Goal: Task Accomplishment & Management: Complete application form

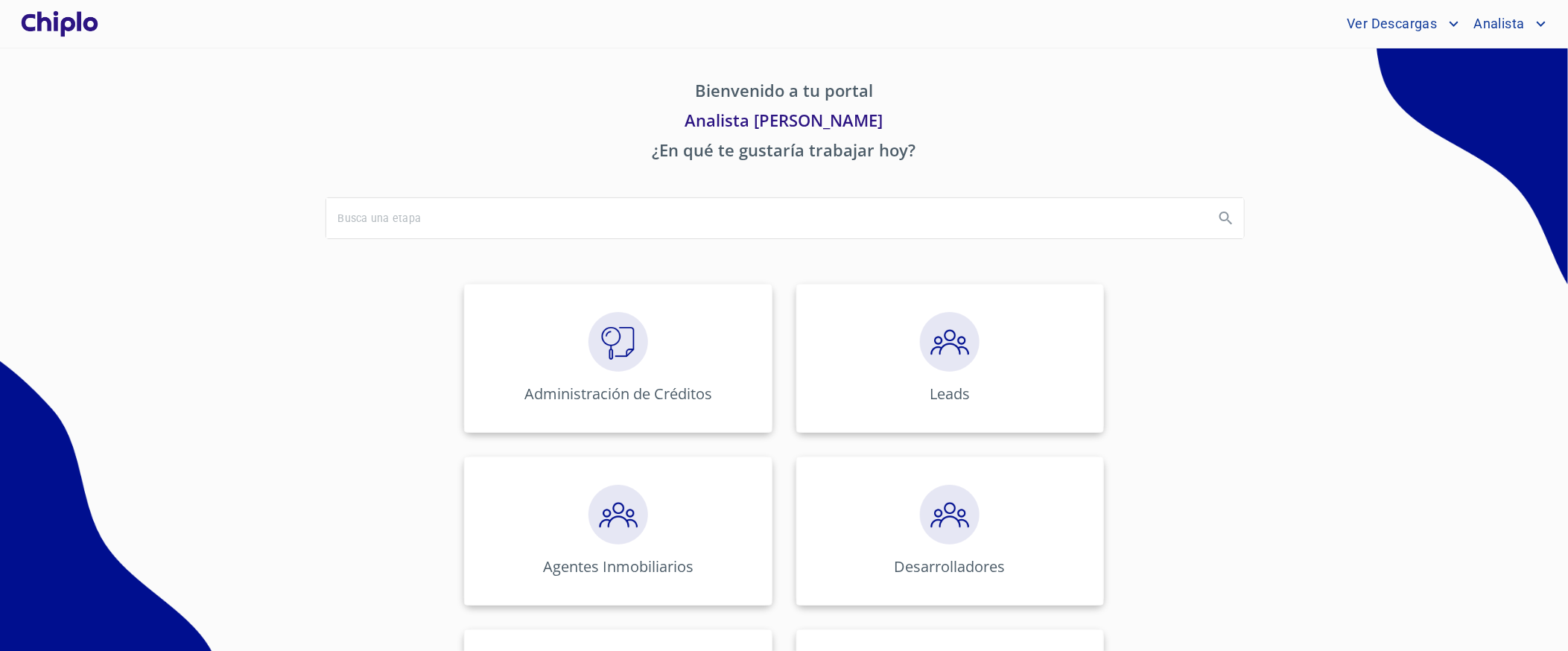
click at [399, 94] on p "Bienvenido a tu portal" at bounding box center [784, 93] width 918 height 30
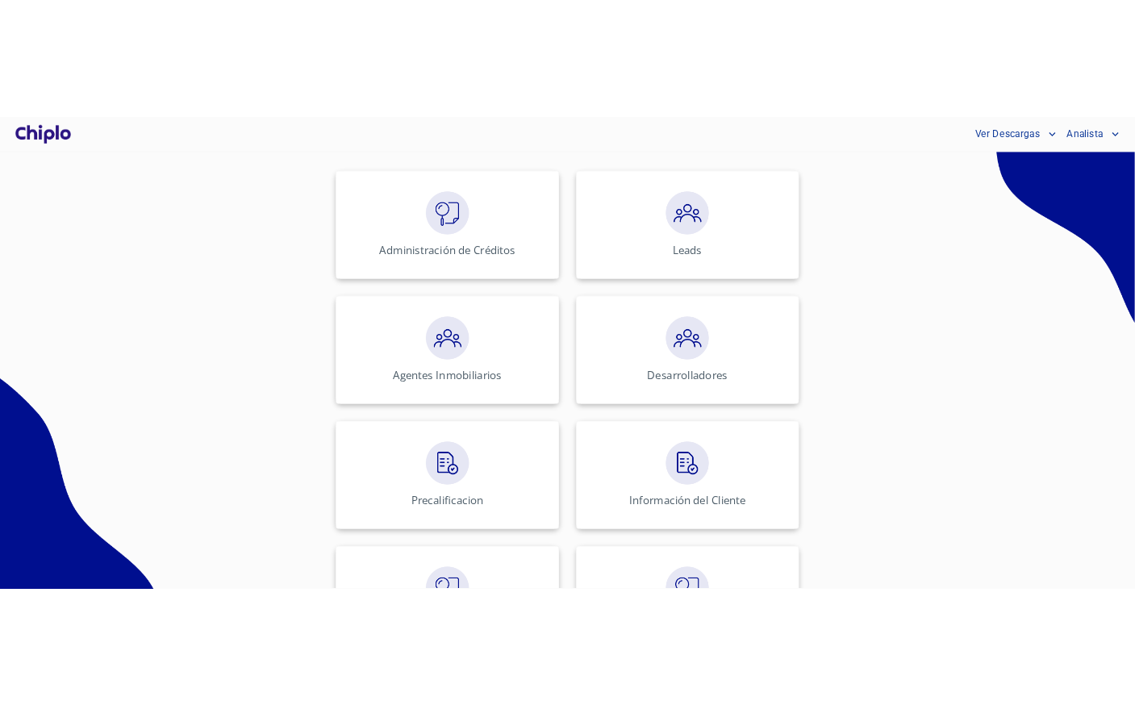
scroll to position [250, 0]
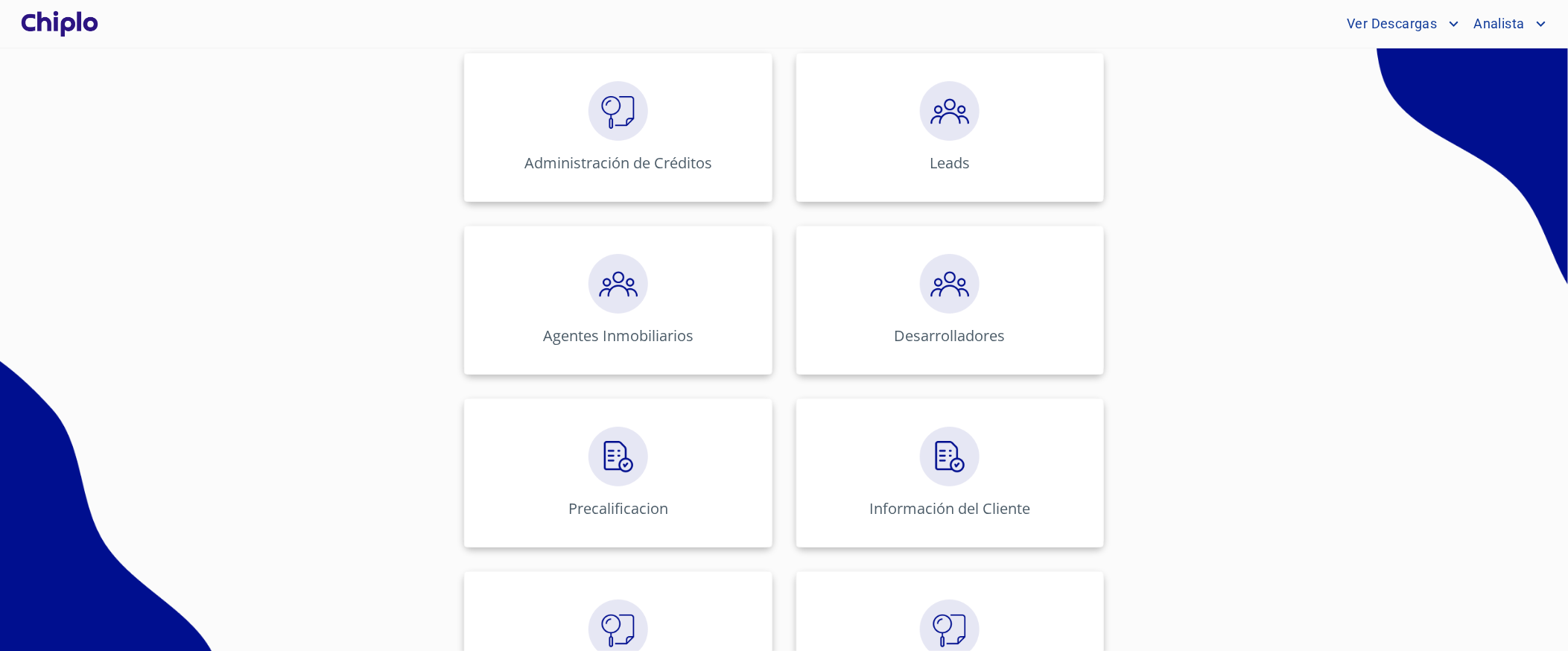
click at [347, 311] on div "Administración de Créditos Leads Agentes Inmobiliarios Desarrolladores Precalif…" at bounding box center [784, 559] width 923 height 1037
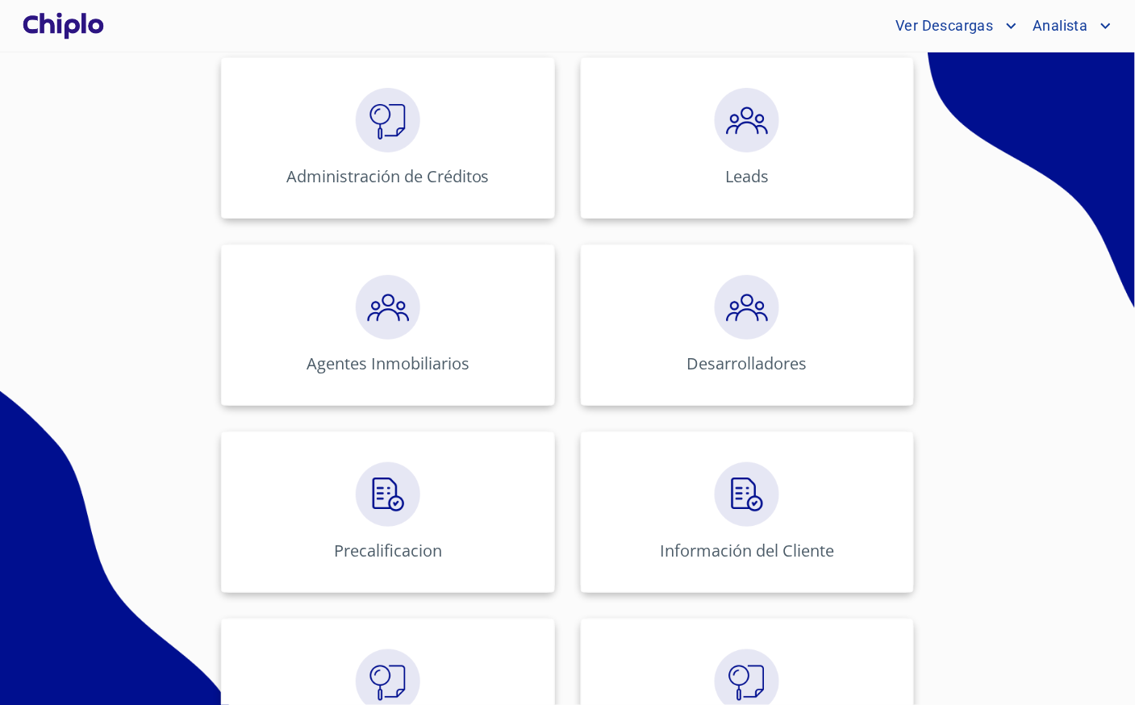
click at [1014, 312] on div "Administración de Créditos Leads Agentes Inmobiliarios Desarrolladores Precalif…" at bounding box center [568, 605] width 1000 height 1123
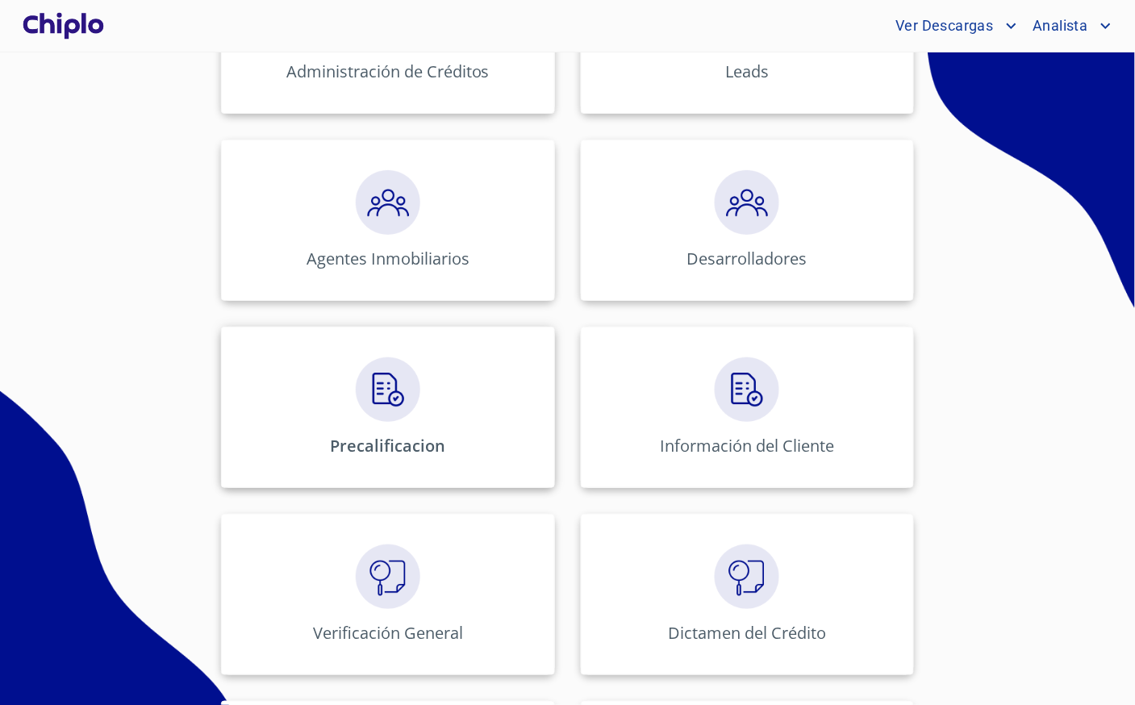
scroll to position [366, 0]
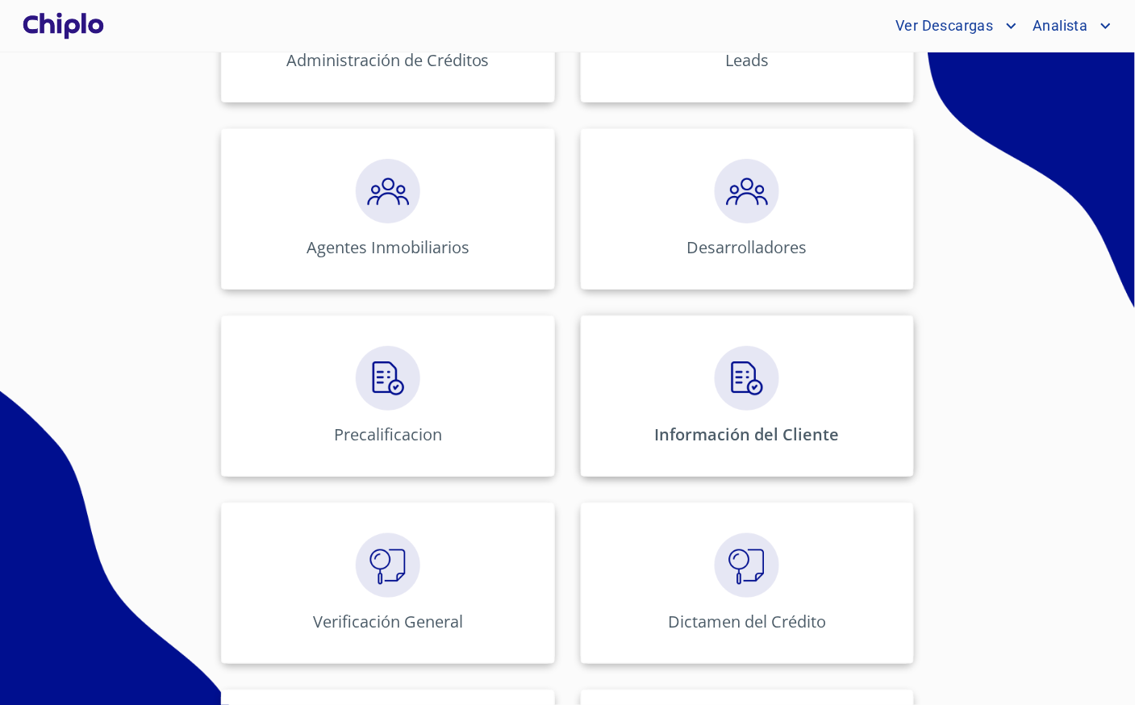
click at [711, 411] on div "Información del Cliente" at bounding box center [747, 395] width 333 height 161
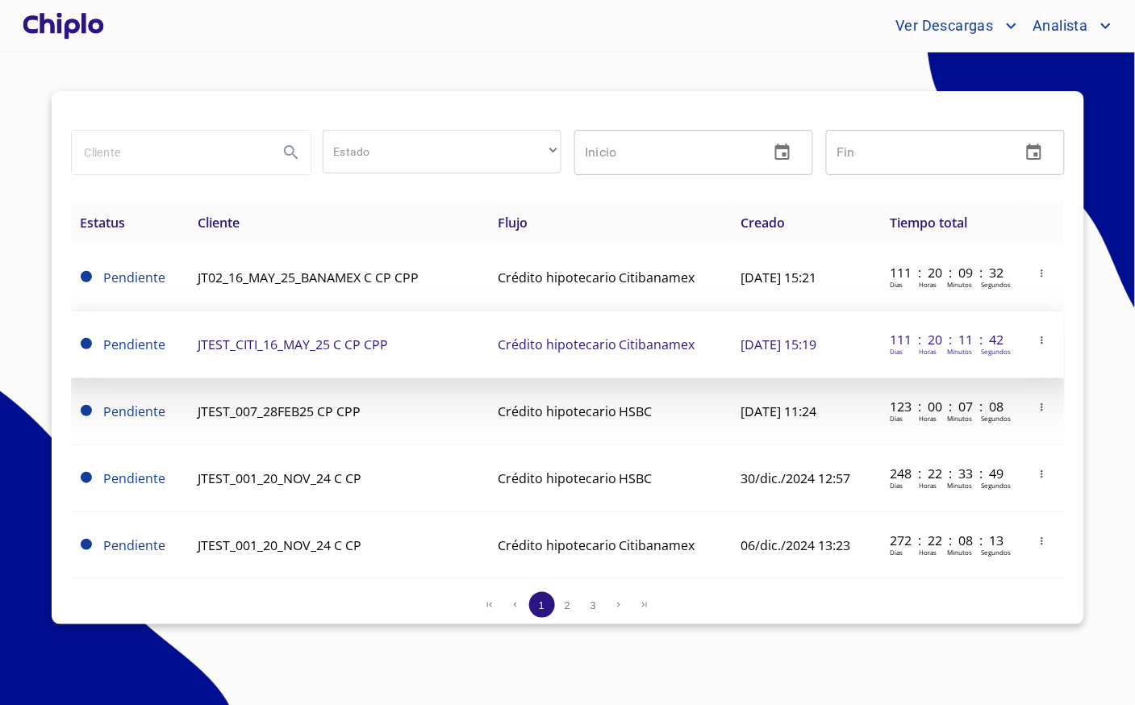
click at [423, 336] on td "JTEST_CITI_16_MAY_25 C CP CPP" at bounding box center [338, 344] width 300 height 67
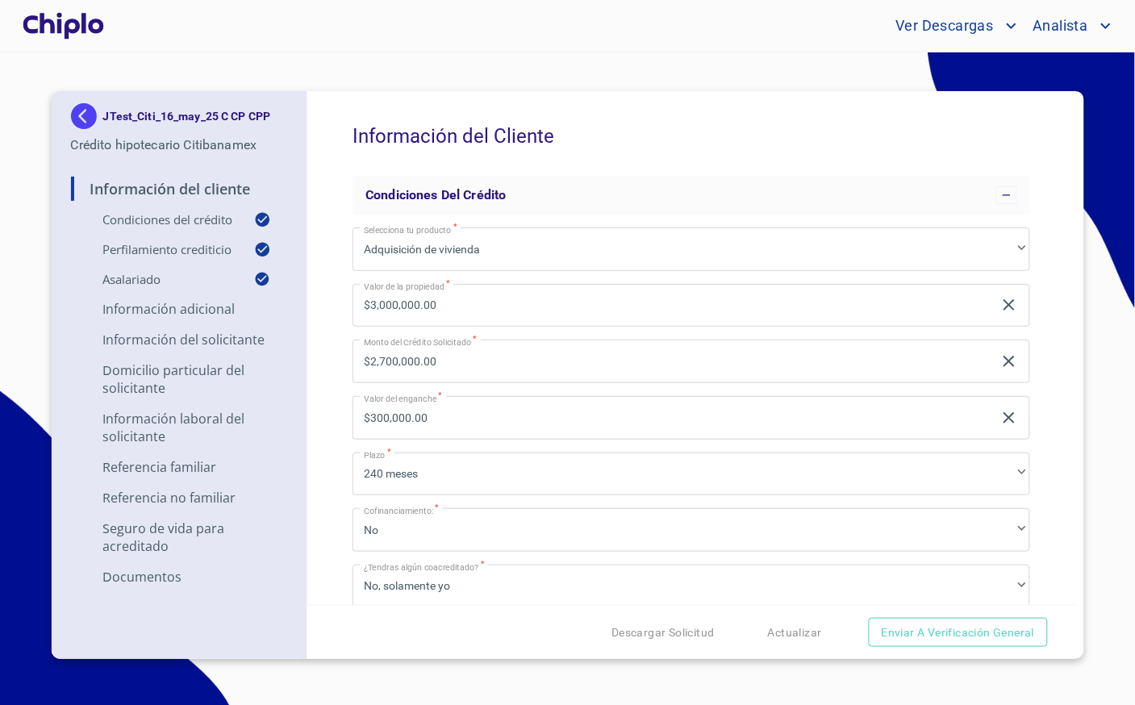
click at [340, 260] on div "Información del Cliente Condiciones del Crédito Selecciona tu producto   * Adqu…" at bounding box center [691, 348] width 769 height 514
click at [329, 398] on div "Información del Cliente Condiciones del Crédito Selecciona tu producto   * Adqu…" at bounding box center [691, 348] width 769 height 514
click at [336, 390] on div "Información del Cliente Condiciones del Crédito Selecciona tu producto   * Adqu…" at bounding box center [691, 348] width 769 height 514
click at [331, 321] on div "Información del Cliente Condiciones del Crédito Selecciona tu producto   * Adqu…" at bounding box center [691, 348] width 769 height 514
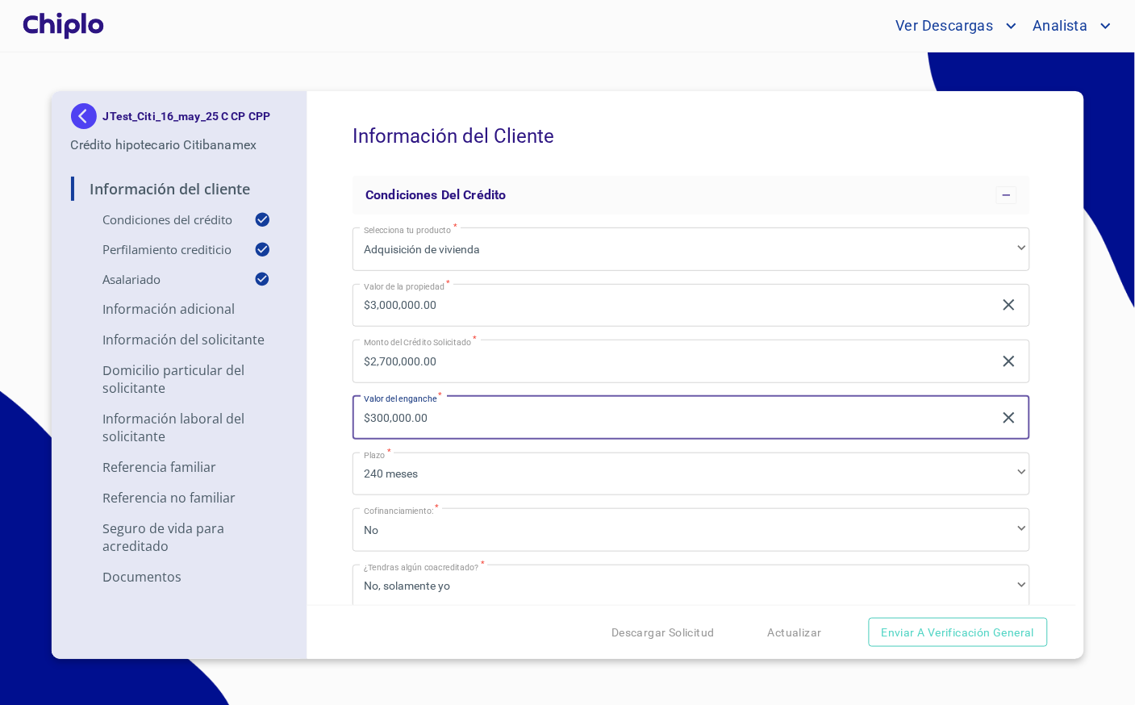
click at [372, 414] on input "$300,000.00" at bounding box center [672, 418] width 640 height 44
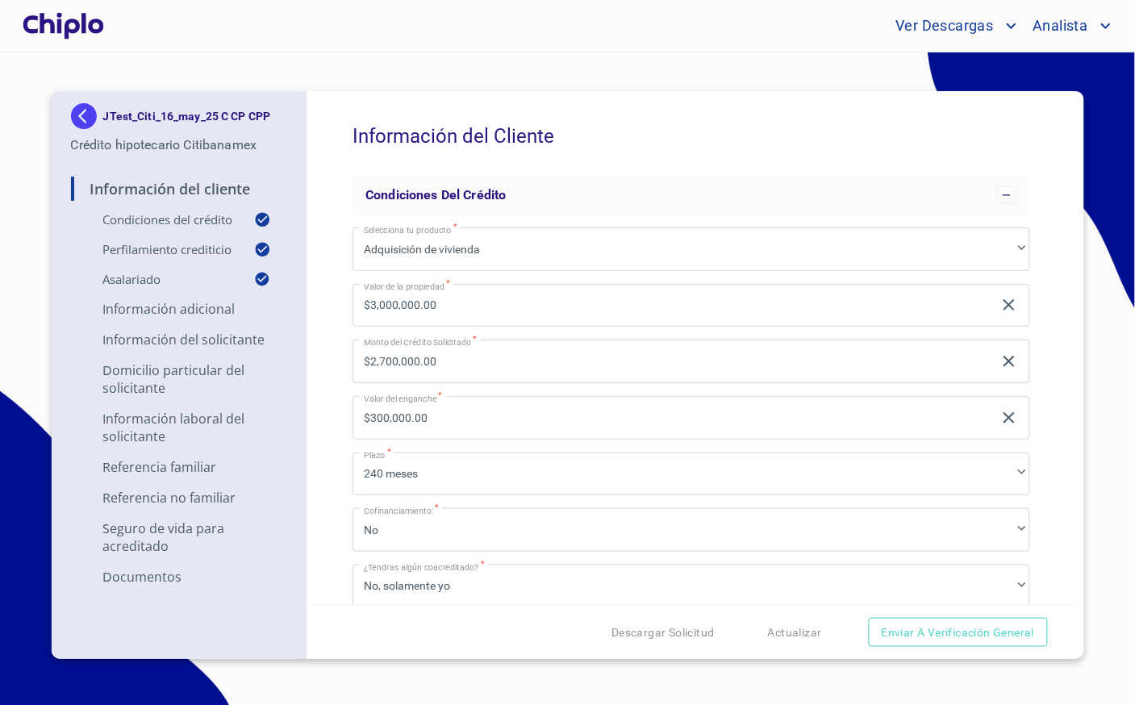
click at [336, 375] on div "Información del Cliente Condiciones del Crédito Selecciona tu producto   * Adqu…" at bounding box center [691, 348] width 769 height 514
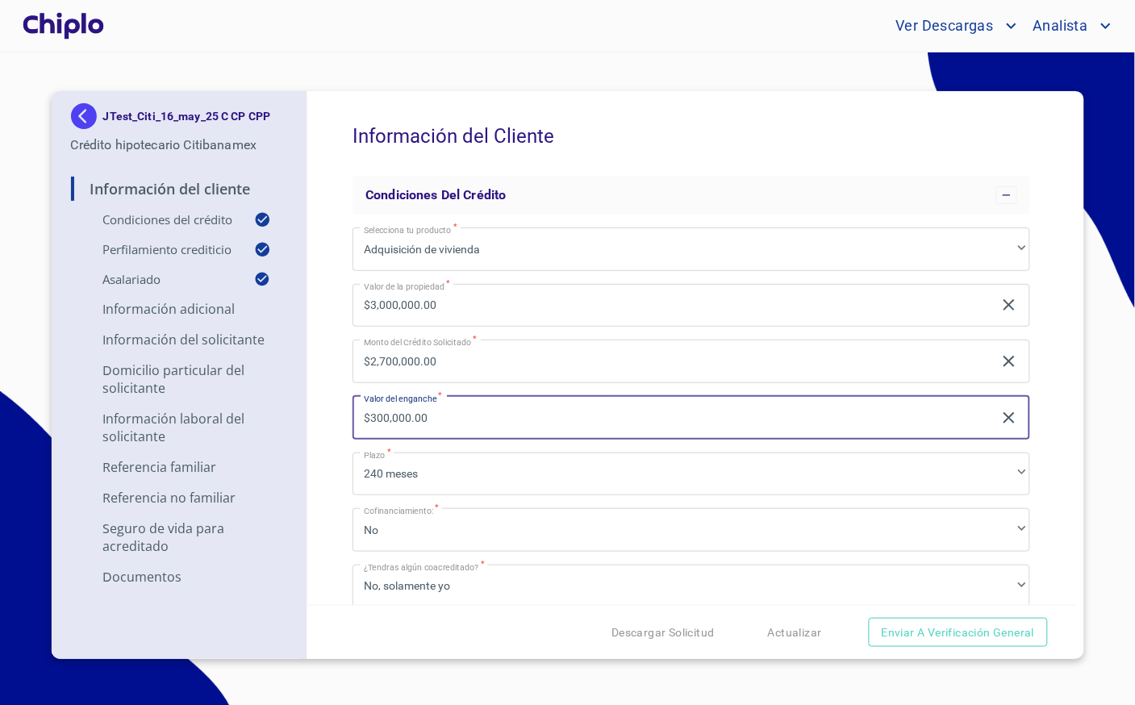
click at [409, 413] on input "$300,000.00" at bounding box center [672, 418] width 640 height 44
type input "$600,000"
click at [340, 413] on div "Información del Cliente Condiciones del Crédito Selecciona tu producto   * Adqu…" at bounding box center [691, 348] width 769 height 514
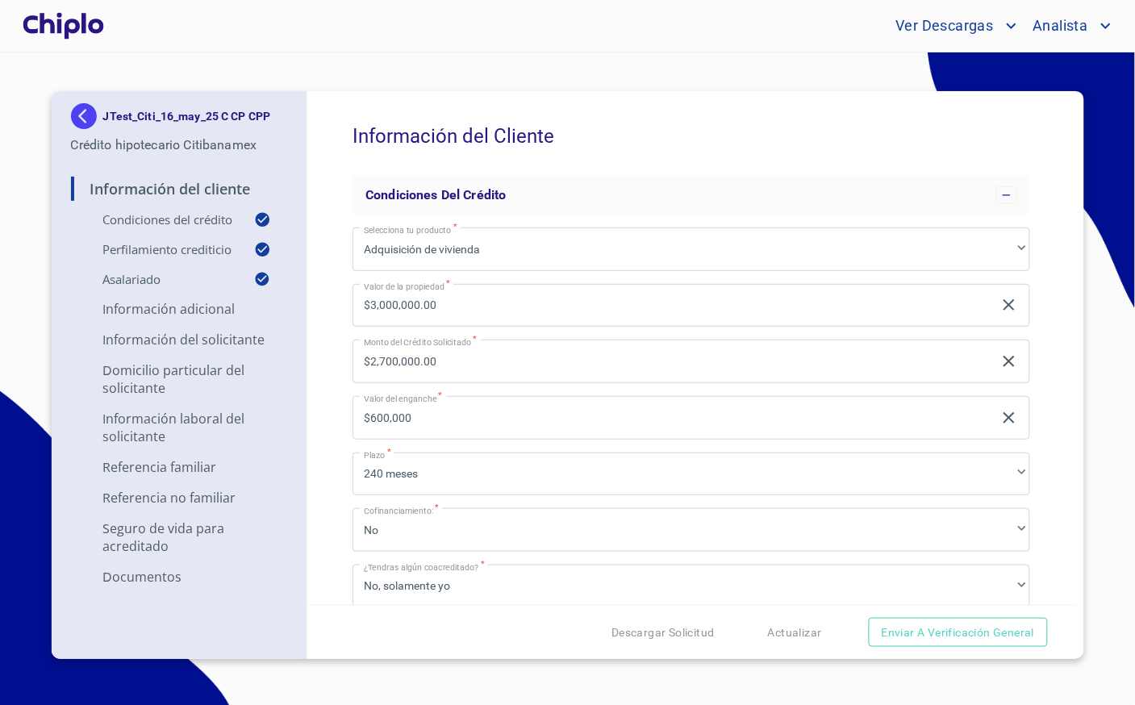
click at [1030, 416] on div "Información del Cliente Condiciones del Crédito Selecciona tu producto   * Adqu…" at bounding box center [691, 348] width 769 height 514
click at [518, 423] on input "$600,000" at bounding box center [672, 418] width 640 height 44
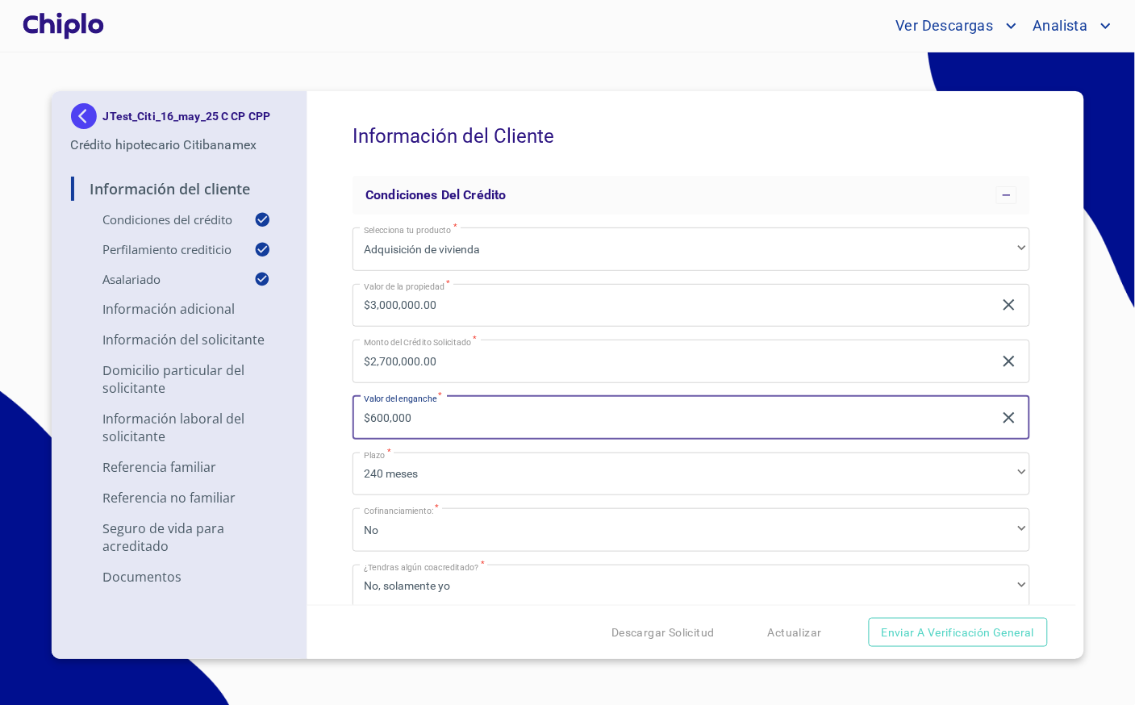
click at [328, 427] on div "Información del Cliente Condiciones del Crédito Selecciona tu producto   * Adqu…" at bounding box center [691, 348] width 769 height 514
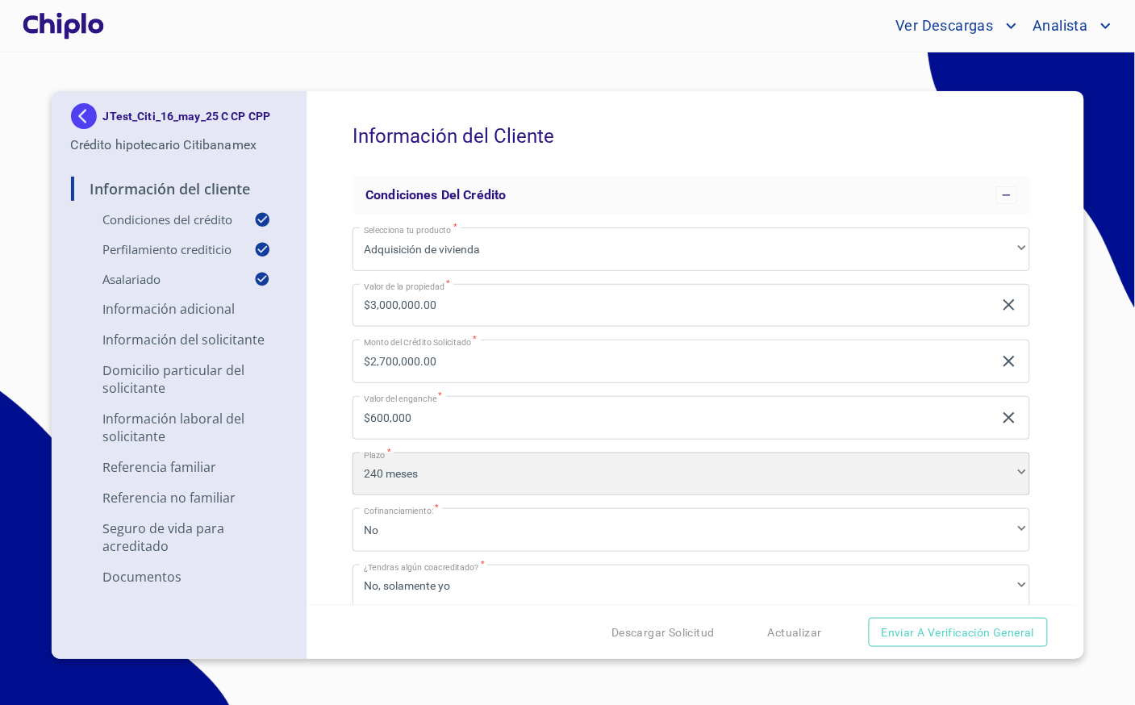
click at [440, 471] on div "240 meses" at bounding box center [691, 474] width 678 height 44
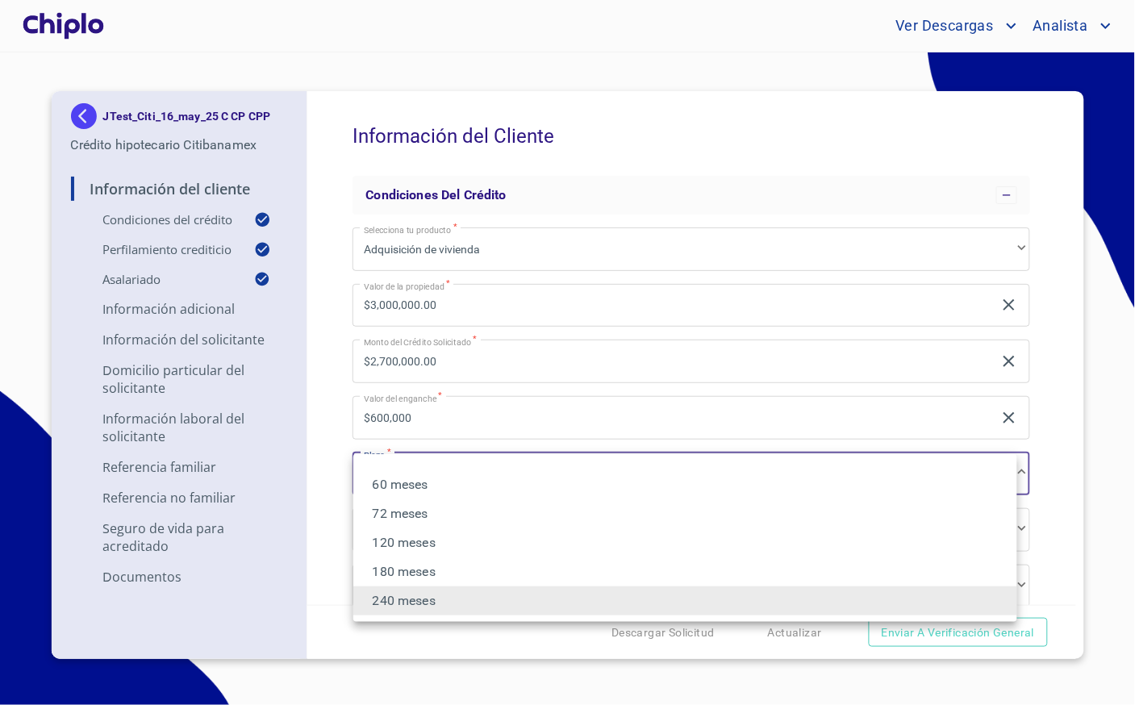
click at [315, 449] on div at bounding box center [567, 352] width 1135 height 705
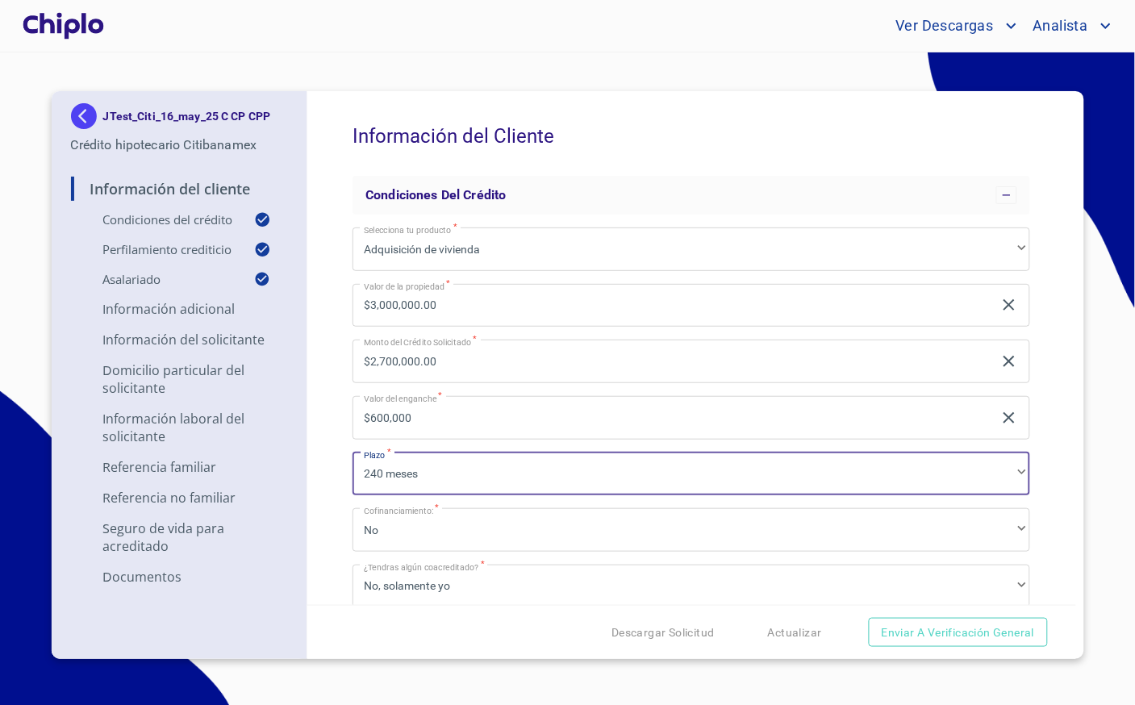
click at [325, 450] on div "Información del Cliente Condiciones del Crédito Selecciona tu producto   * Adqu…" at bounding box center [691, 348] width 769 height 514
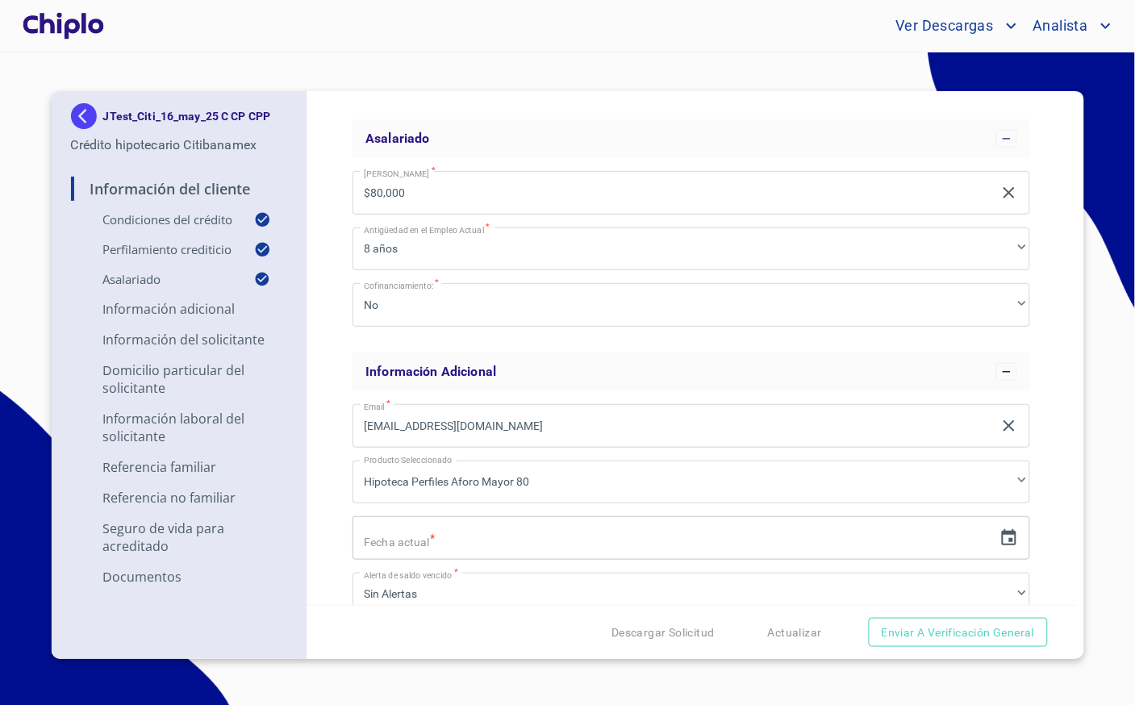
scroll to position [707, 0]
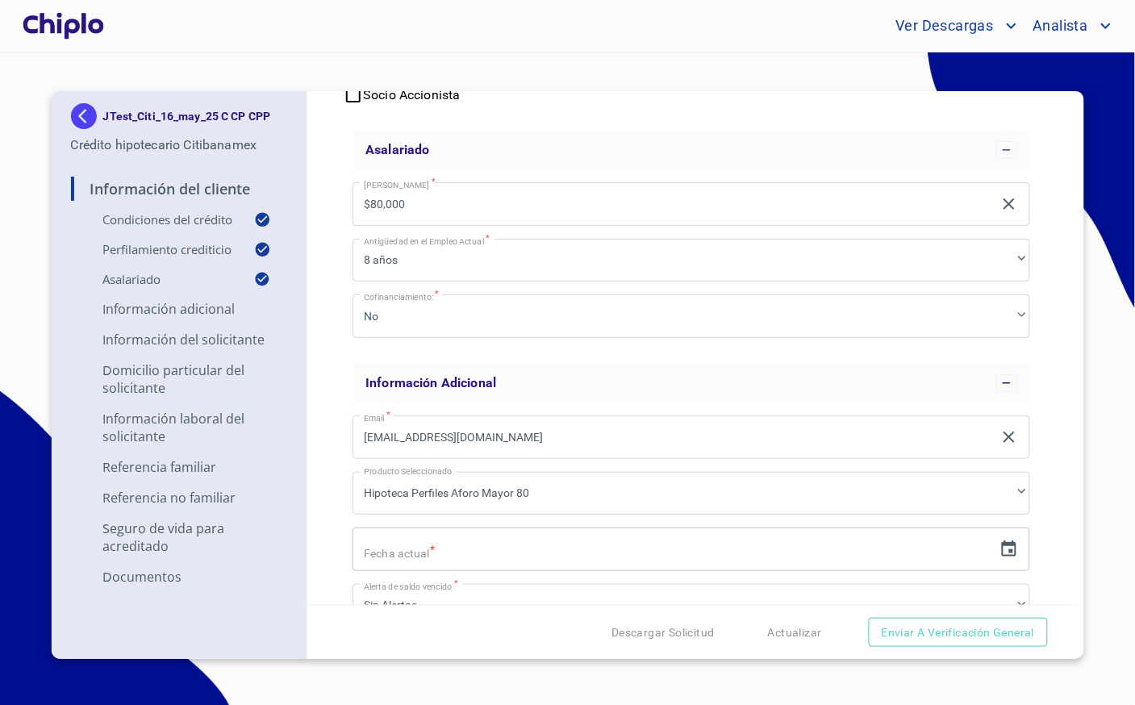
click at [427, 205] on input "$80,000" at bounding box center [672, 204] width 640 height 44
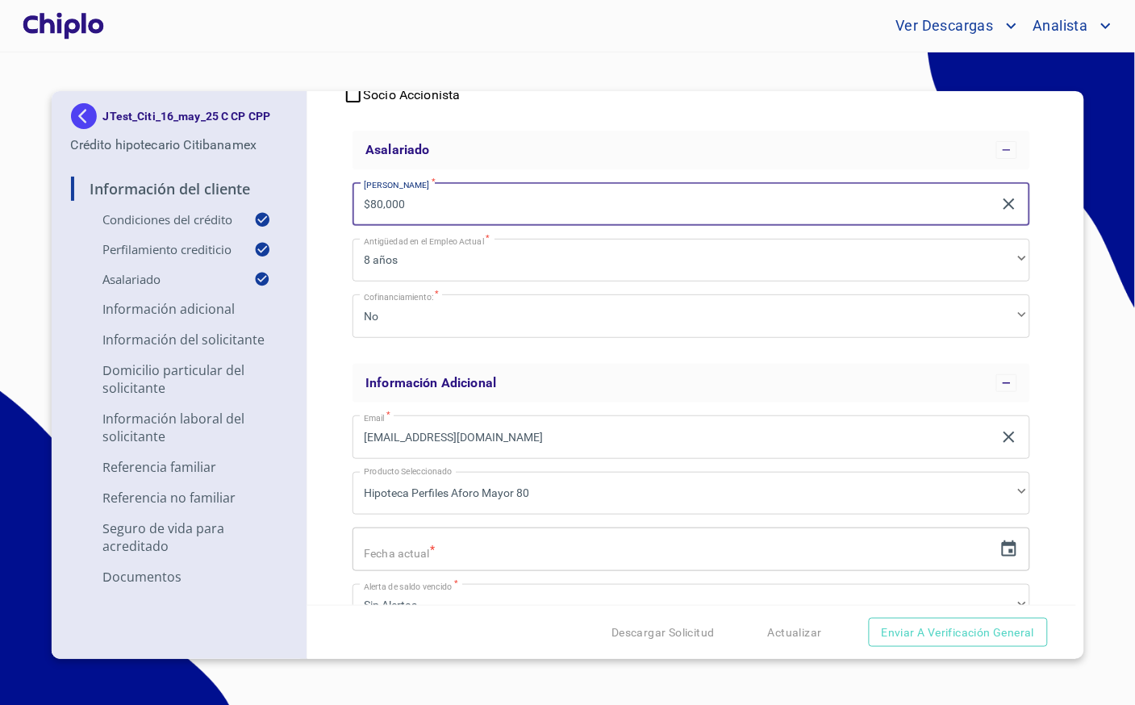
click at [327, 222] on div "Información del Cliente Condiciones del Crédito Selecciona tu producto   * Adqu…" at bounding box center [691, 348] width 769 height 514
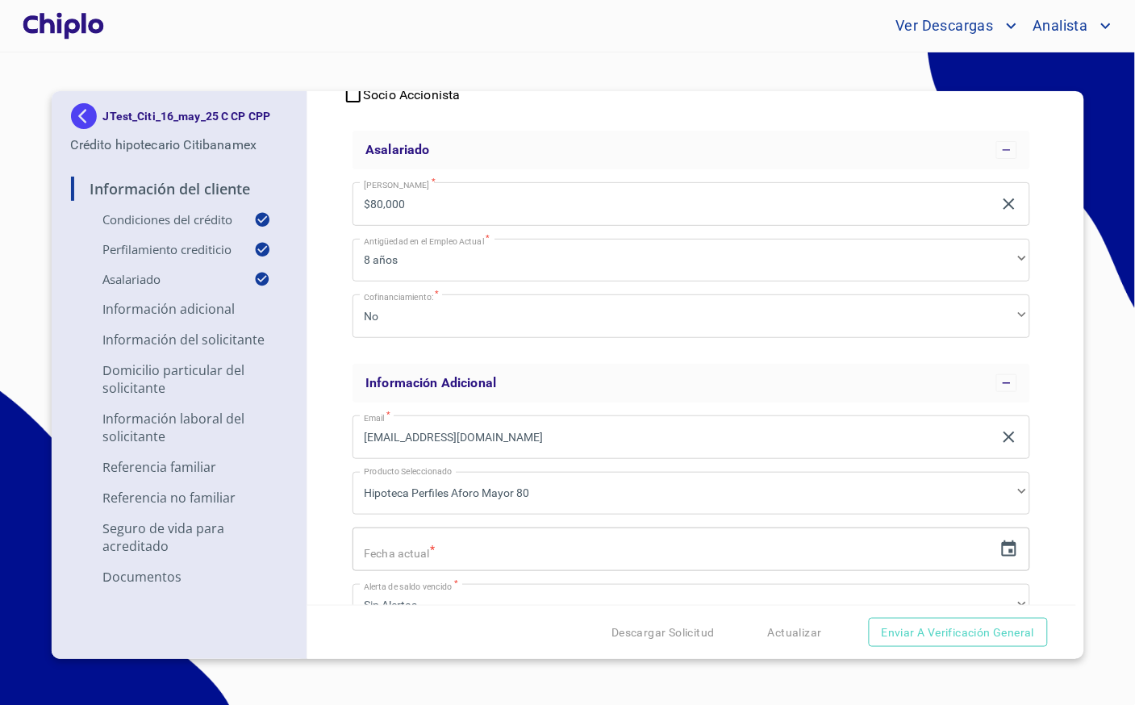
click at [327, 222] on div "Información del Cliente Condiciones del Crédito Selecciona tu producto   * Adqu…" at bounding box center [691, 348] width 769 height 514
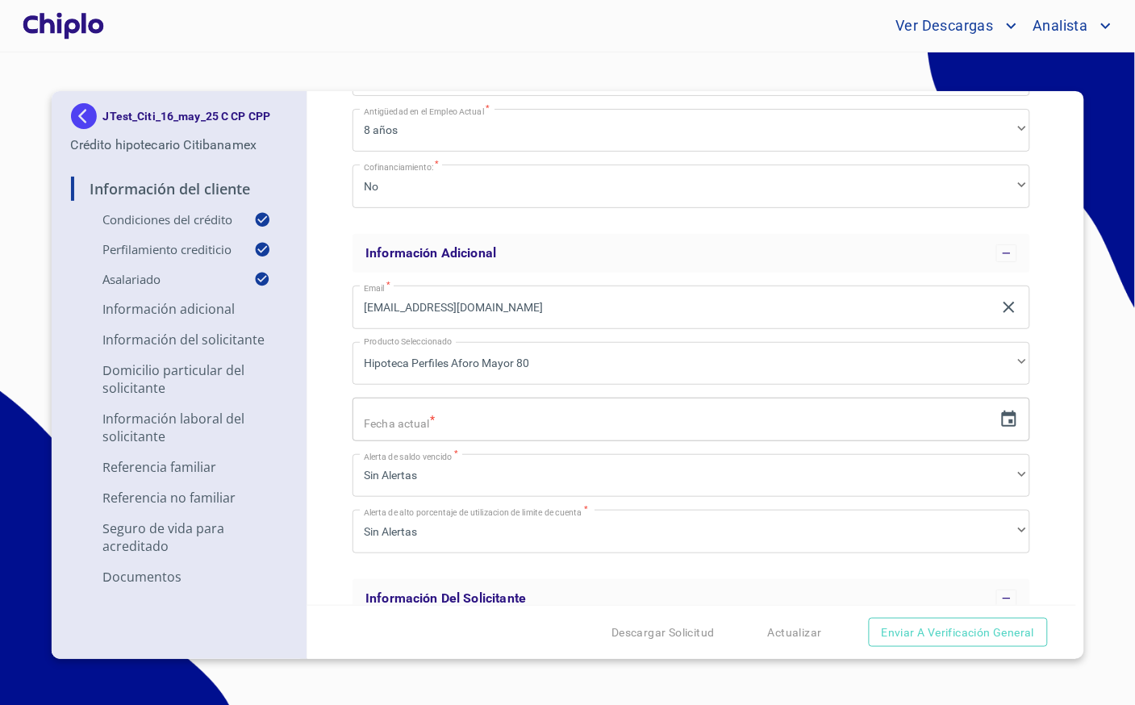
click at [591, 302] on input "[EMAIL_ADDRESS][DOMAIN_NAME]" at bounding box center [672, 308] width 640 height 44
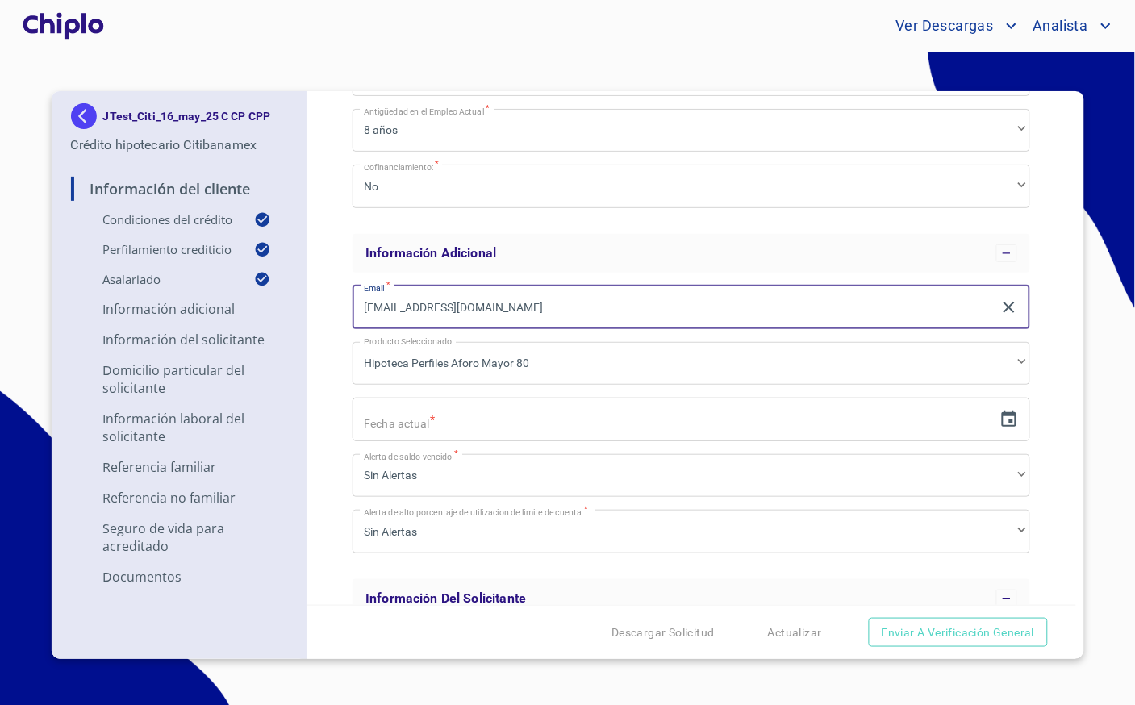
click at [326, 306] on div "Información del Cliente Condiciones del Crédito Selecciona tu producto   * Adqu…" at bounding box center [691, 348] width 769 height 514
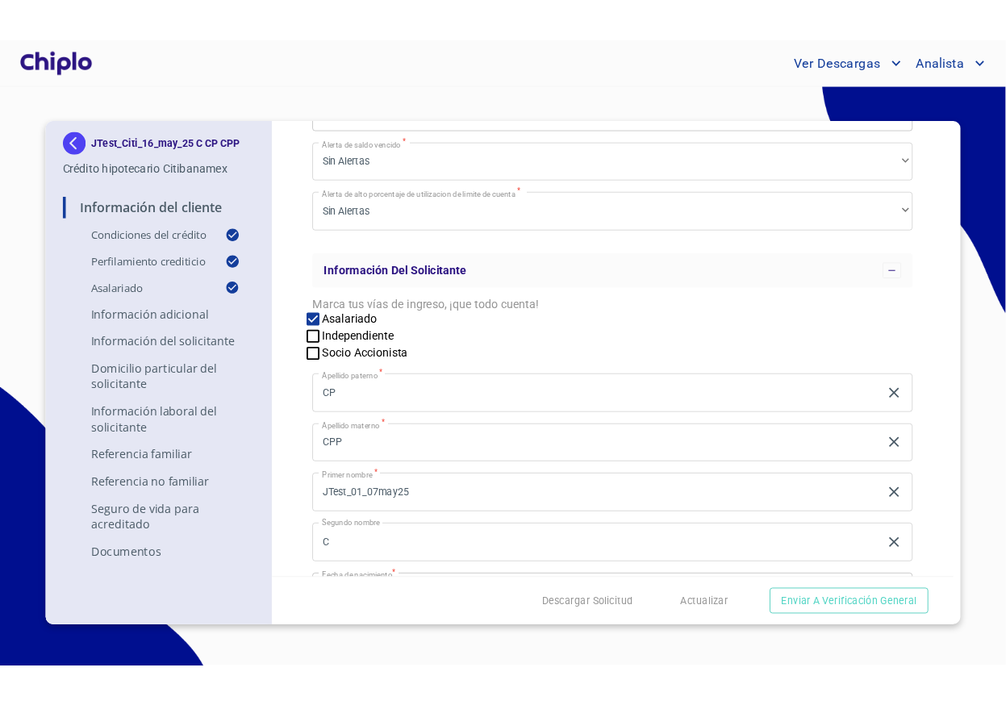
scroll to position [1268, 0]
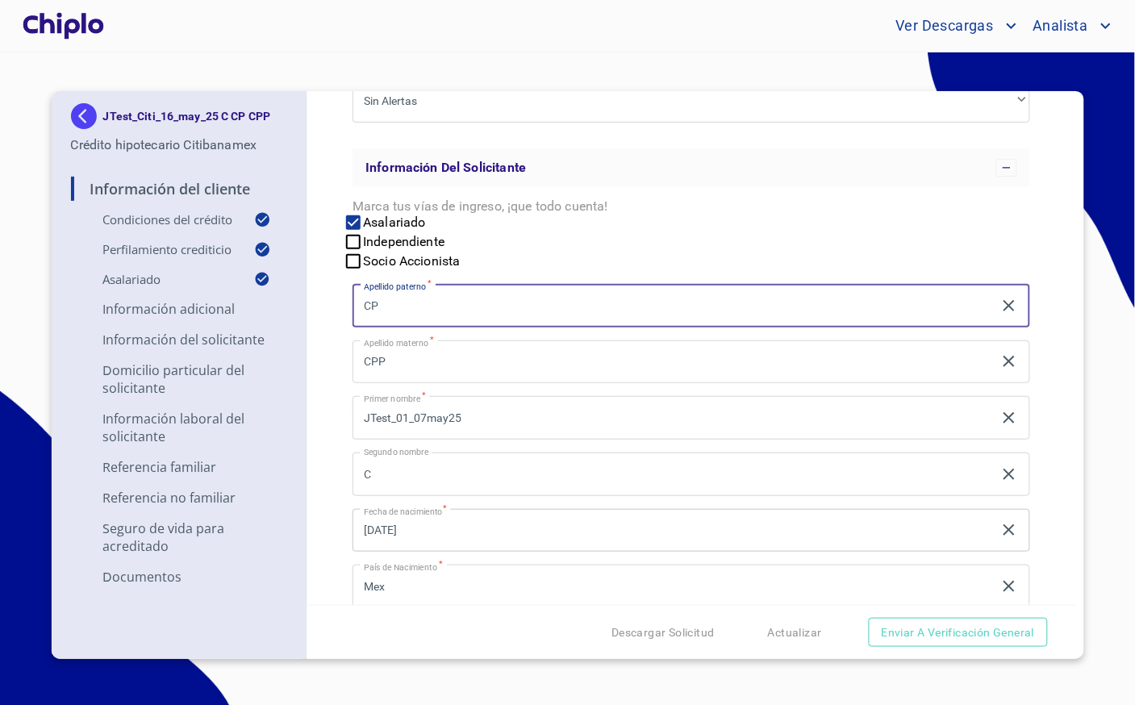
click at [411, 312] on input "CP" at bounding box center [672, 306] width 640 height 44
click at [325, 321] on div "Información del Cliente Condiciones del Crédito Selecciona tu producto   * Adqu…" at bounding box center [691, 348] width 769 height 514
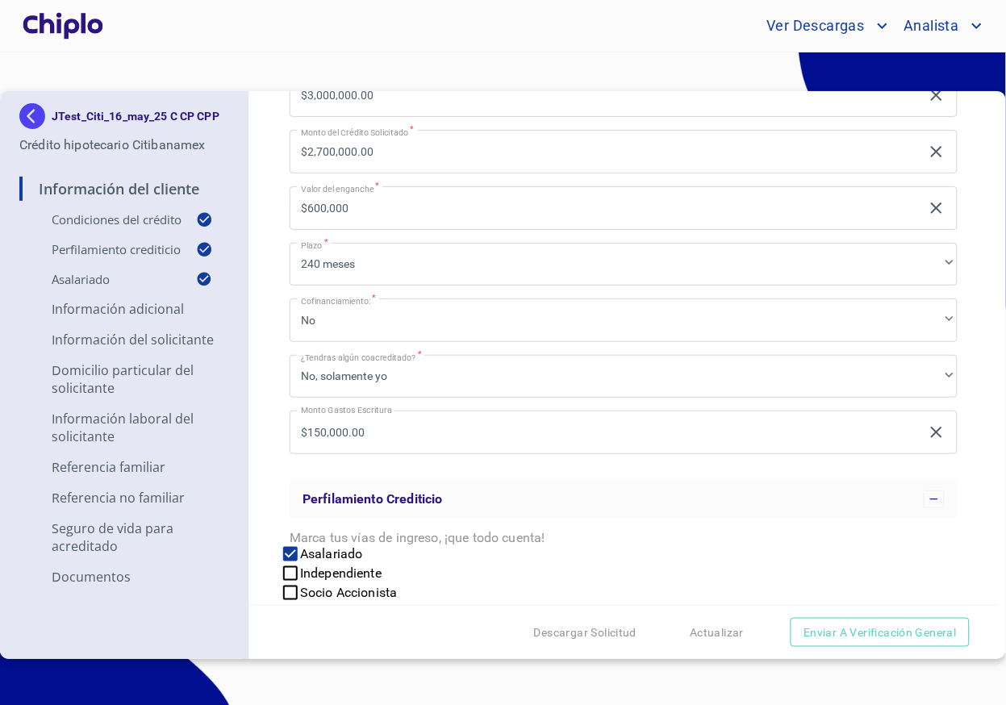
scroll to position [0, 0]
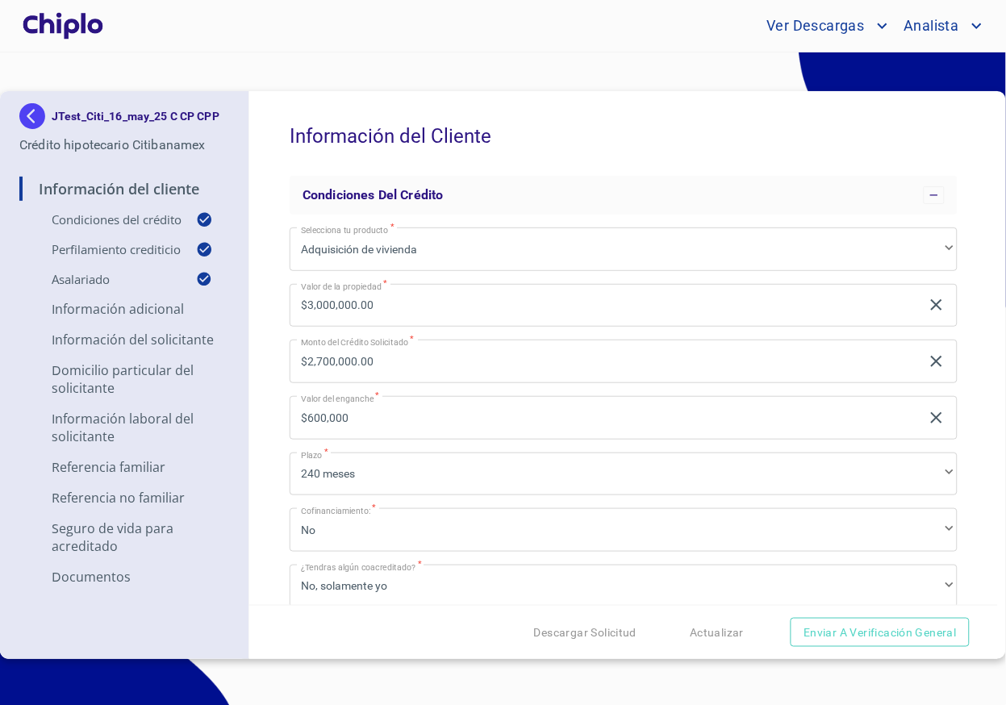
click at [281, 410] on div "Información del Cliente Condiciones del Crédito Selecciona tu producto   * Adqu…" at bounding box center [623, 348] width 748 height 514
click at [281, 417] on div "Información del Cliente Condiciones del Crédito Selecciona tu producto   * Adqu…" at bounding box center [623, 348] width 748 height 514
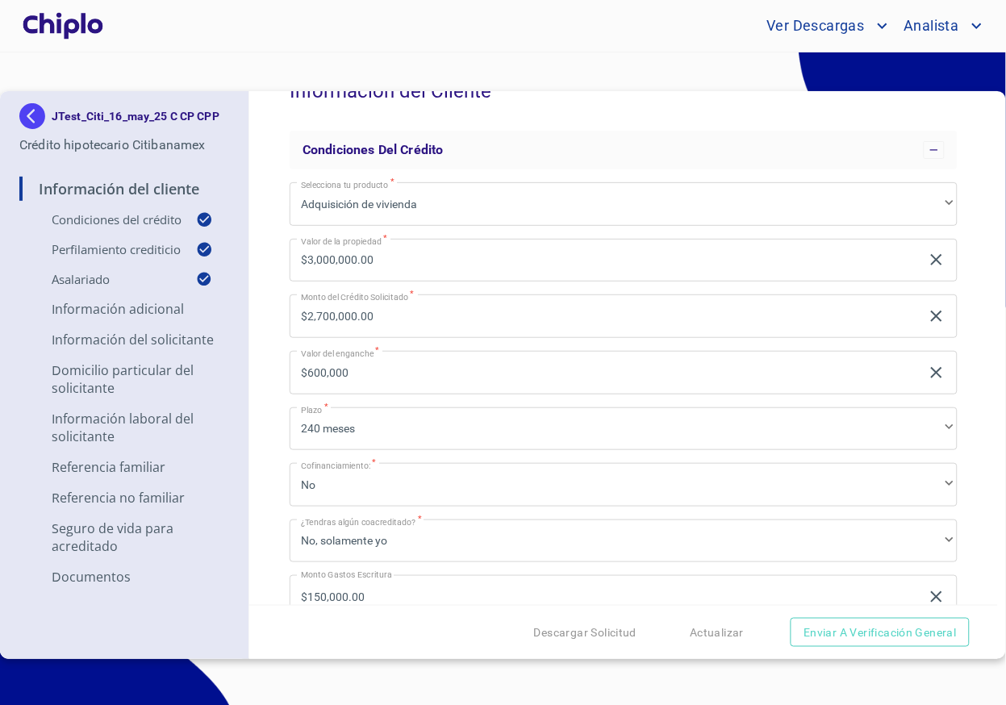
scroll to position [35, 0]
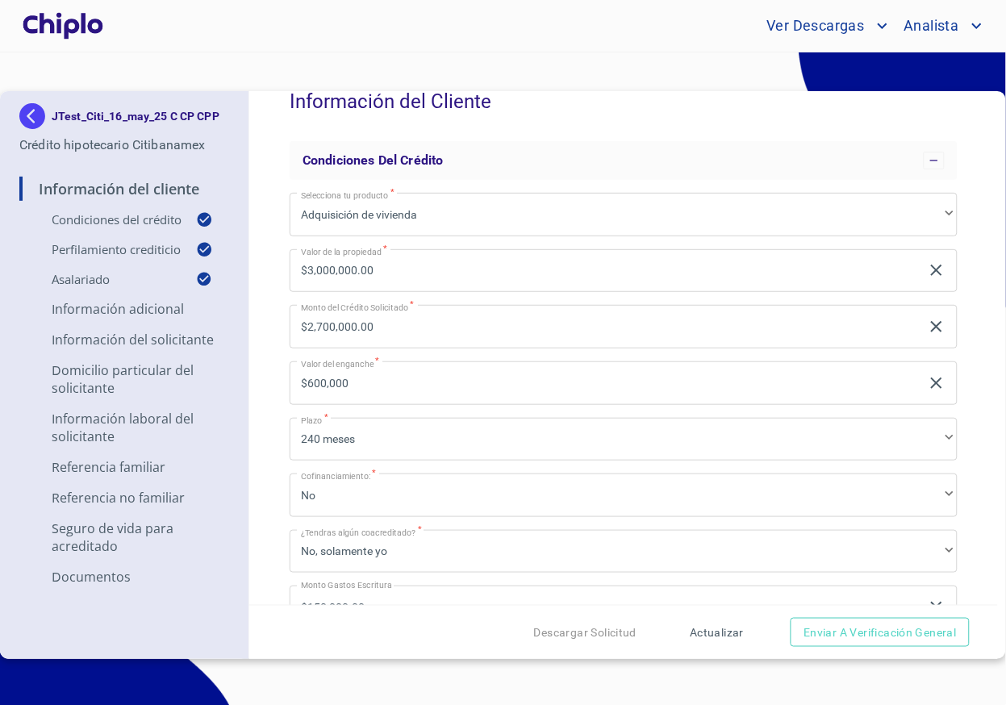
click at [723, 642] on button "Actualizar" at bounding box center [716, 633] width 67 height 30
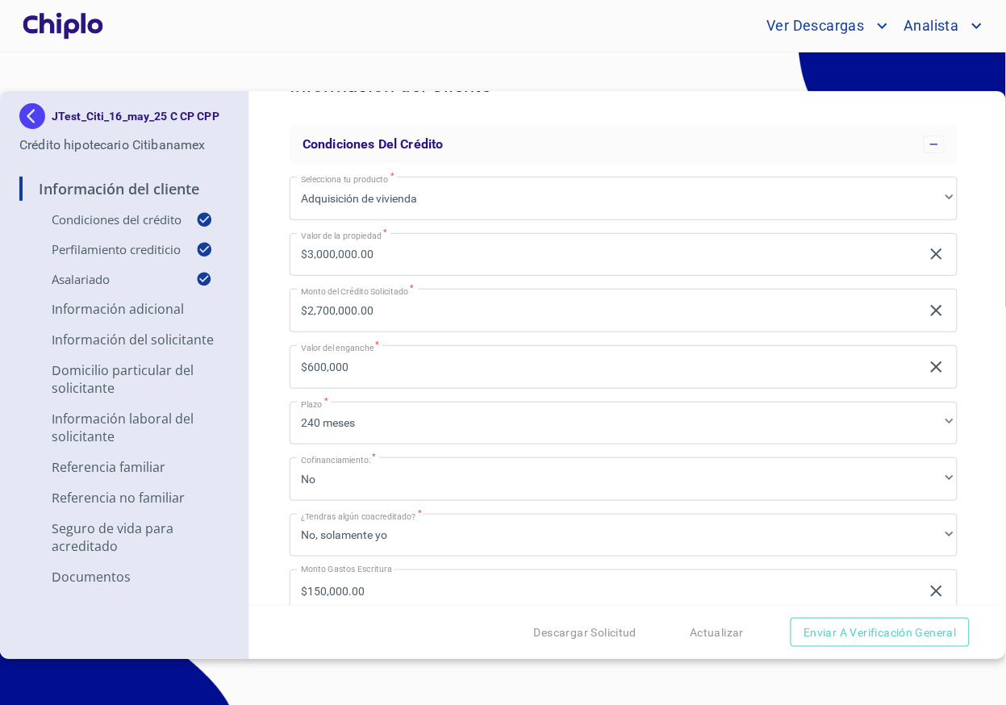
scroll to position [61, 0]
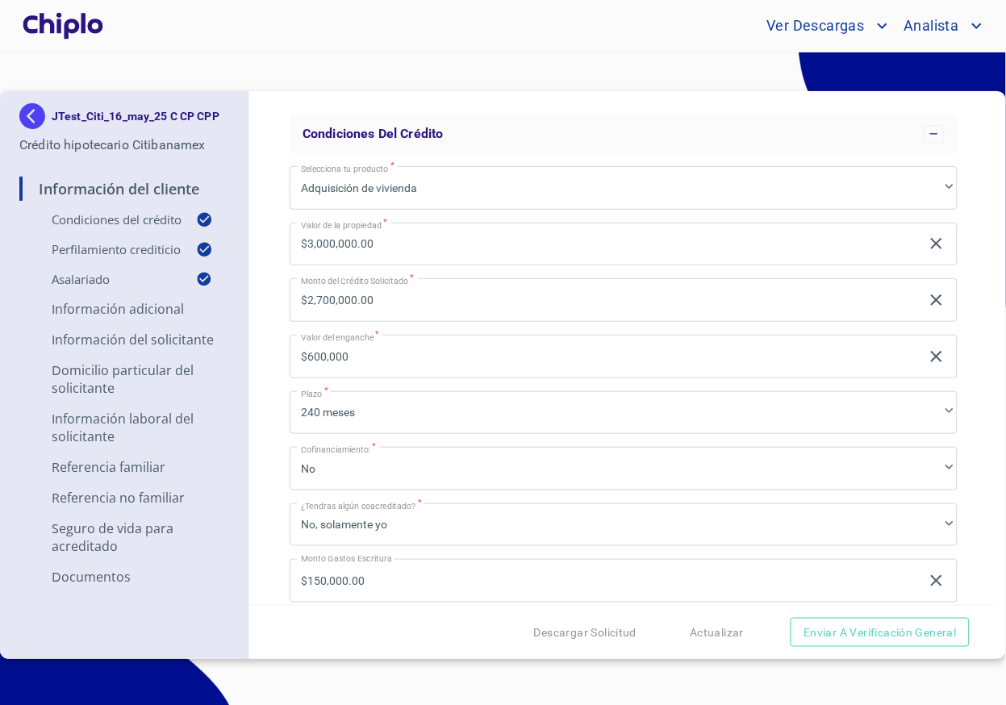
click at [270, 281] on div "Información del Cliente Condiciones del Crédito Selecciona tu producto   * Adqu…" at bounding box center [623, 348] width 748 height 514
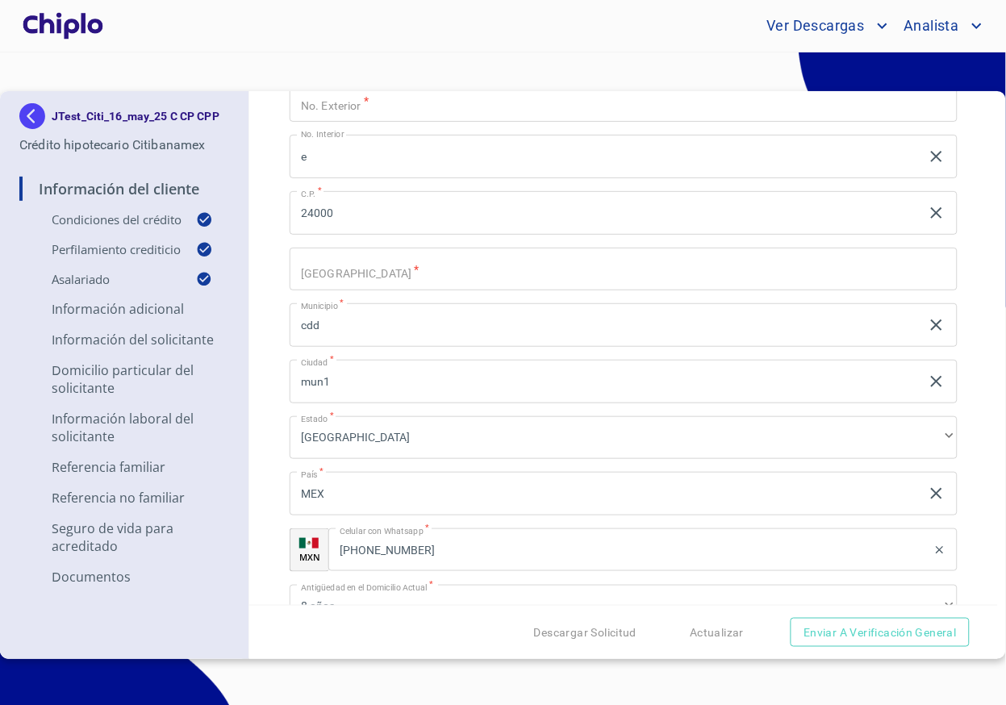
scroll to position [2866, 0]
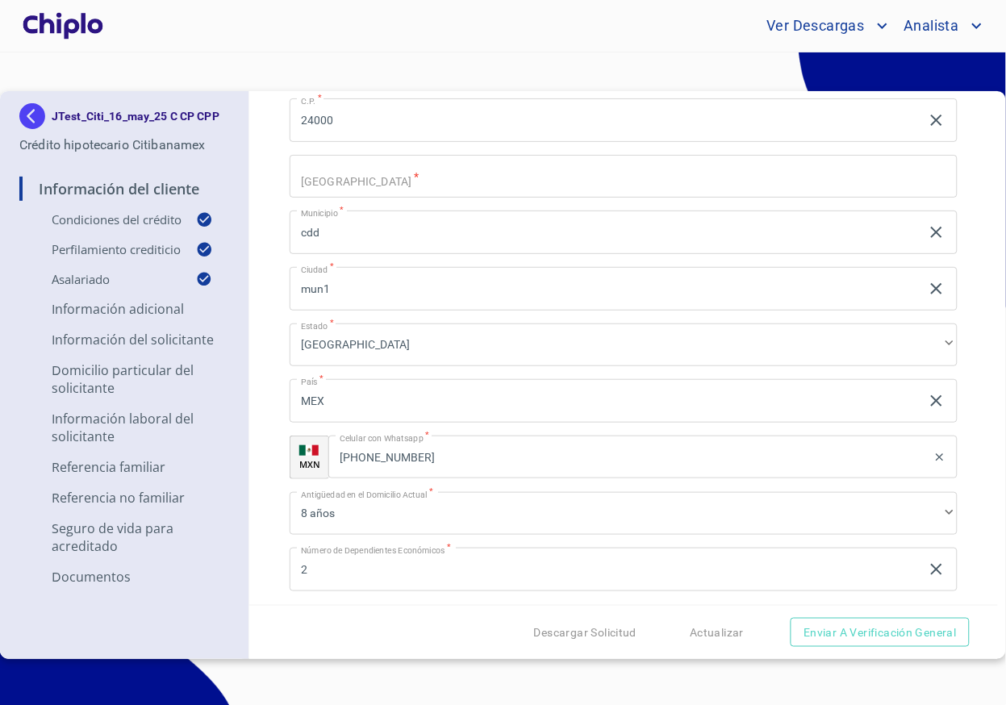
click at [121, 466] on p "Referencia Familiar" at bounding box center [124, 467] width 210 height 18
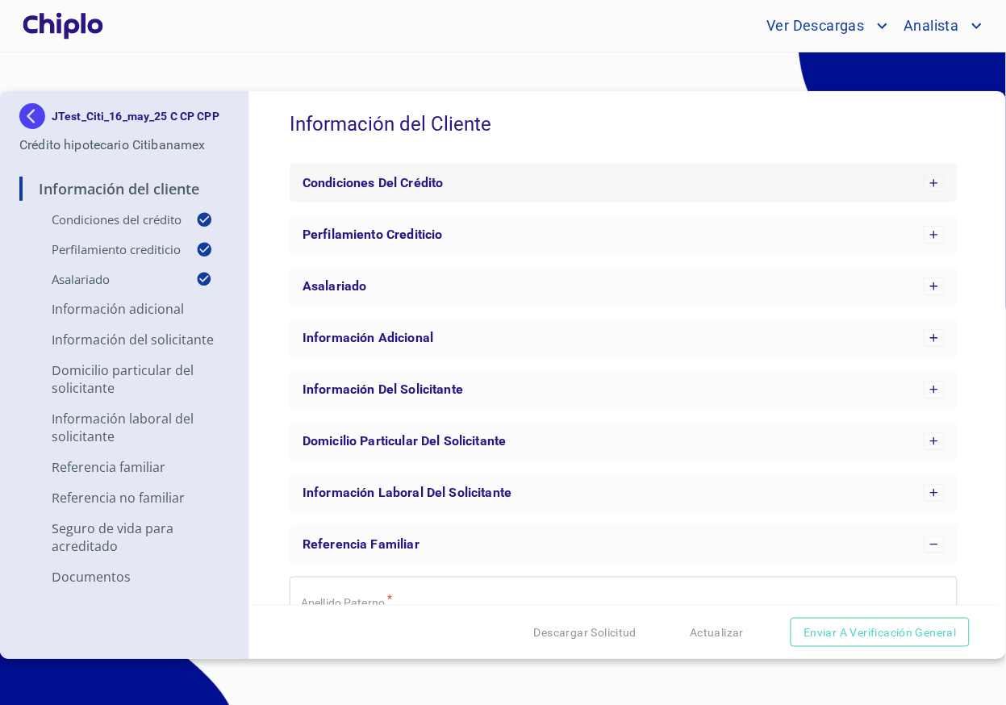
scroll to position [1, 0]
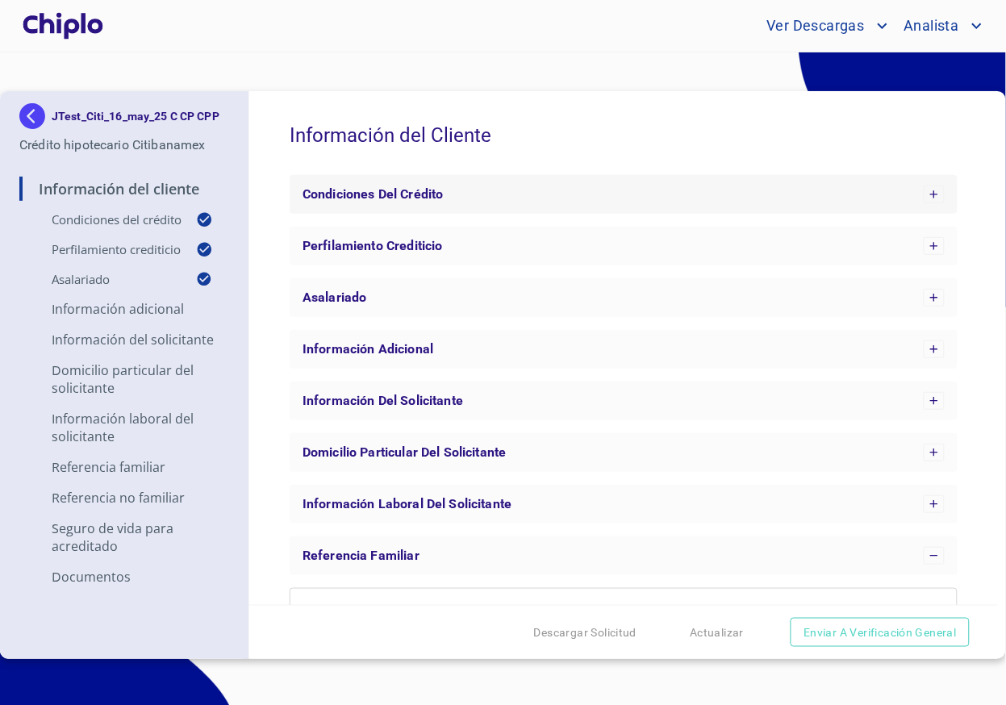
click at [372, 186] on span "Condiciones del Crédito" at bounding box center [372, 193] width 140 height 15
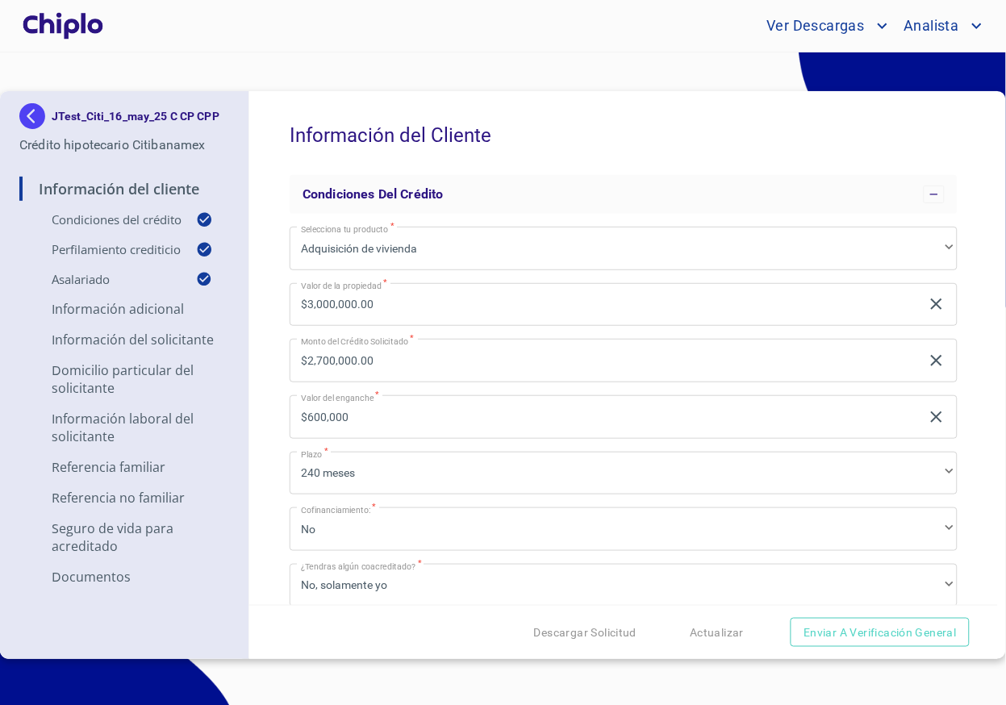
scroll to position [0, 0]
click at [282, 352] on div "Información del Cliente Condiciones del Crédito Selecciona tu producto   * Adqu…" at bounding box center [623, 348] width 748 height 514
click at [278, 332] on div "Información del Cliente Condiciones del Crédito Selecciona tu producto   * Adqu…" at bounding box center [623, 348] width 748 height 514
click at [277, 332] on div "Información del Cliente Condiciones del Crédito Selecciona tu producto   * Adqu…" at bounding box center [623, 348] width 748 height 514
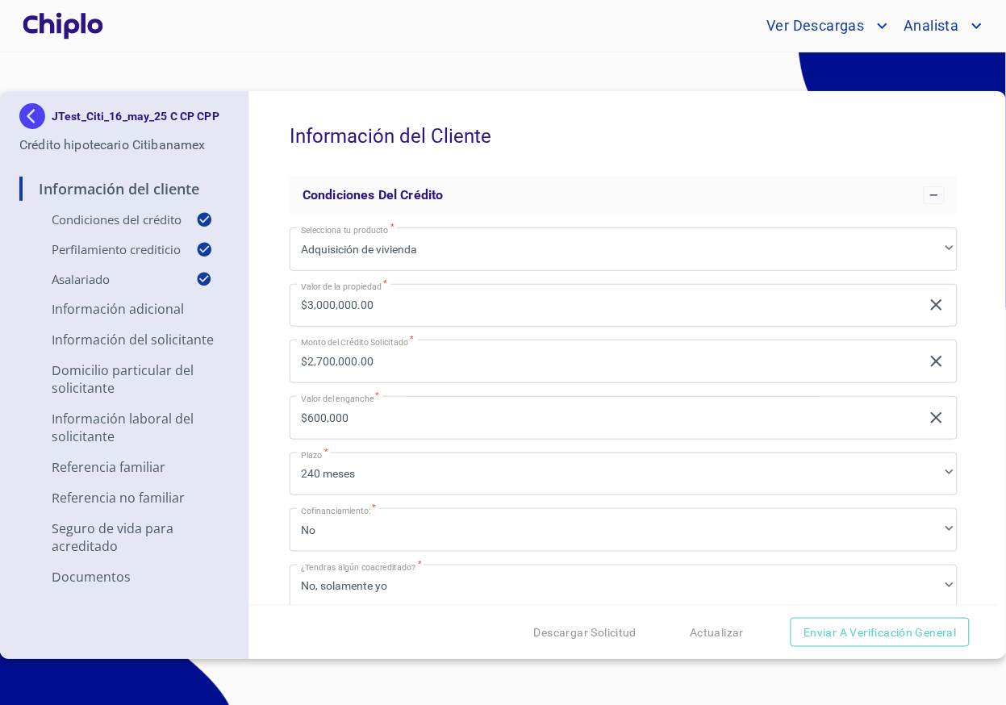
click at [279, 327] on div "Información del Cliente Condiciones del Crédito Selecciona tu producto   * Adqu…" at bounding box center [623, 348] width 748 height 514
click at [266, 268] on div "Información del Cliente Condiciones del Crédito Selecciona tu producto   * Adqu…" at bounding box center [623, 348] width 748 height 514
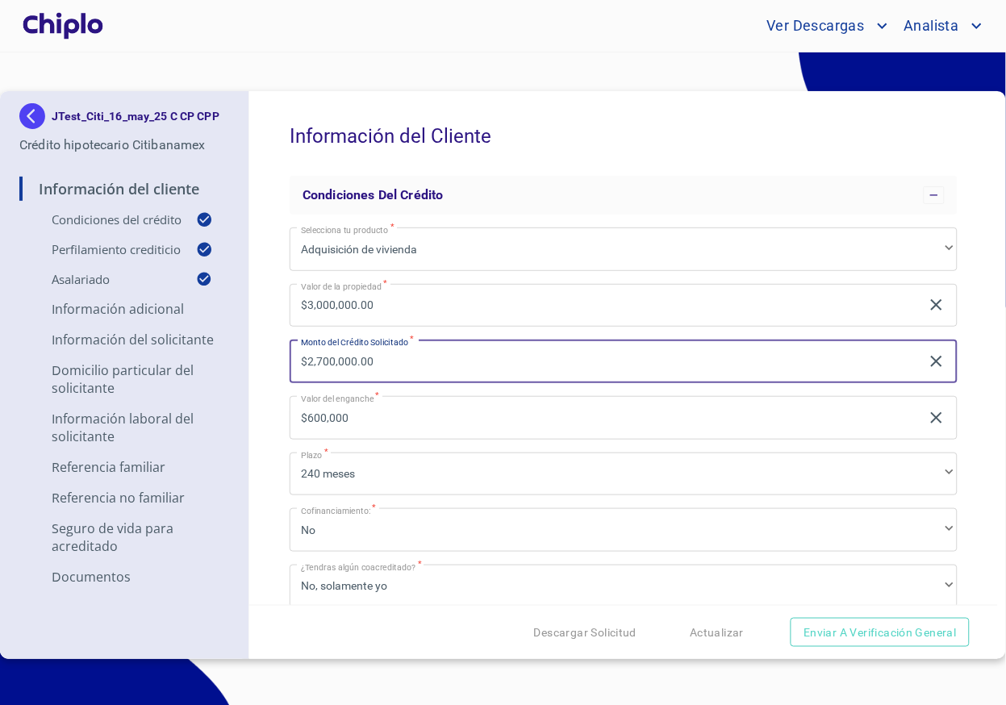
drag, startPoint x: 423, startPoint y: 354, endPoint x: 287, endPoint y: 337, distance: 137.4
click at [287, 337] on div "Información del Cliente Condiciones del Crédito Selecciona tu producto   * Adqu…" at bounding box center [623, 348] width 748 height 514
type input "$2,000,000"
click at [271, 368] on div "Información del Cliente Condiciones del Crédito Selecciona tu producto   * Adqu…" at bounding box center [623, 348] width 748 height 514
type input "$1,000,000.00"
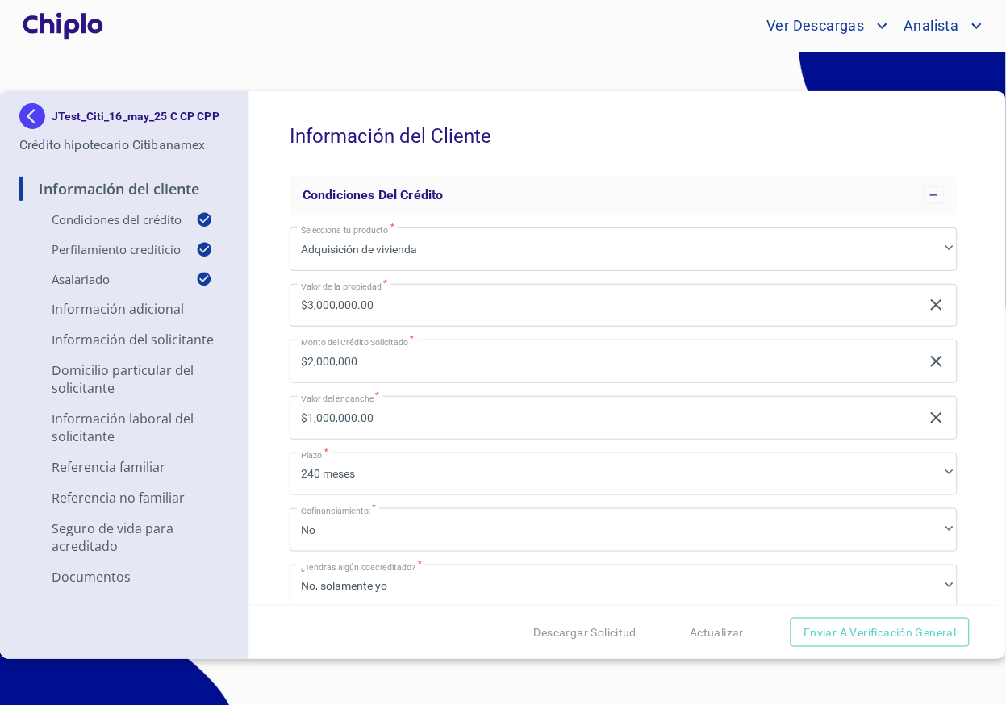
click at [281, 378] on div "Información del Cliente Condiciones del Crédito Selecciona tu producto   * Adqu…" at bounding box center [623, 348] width 748 height 514
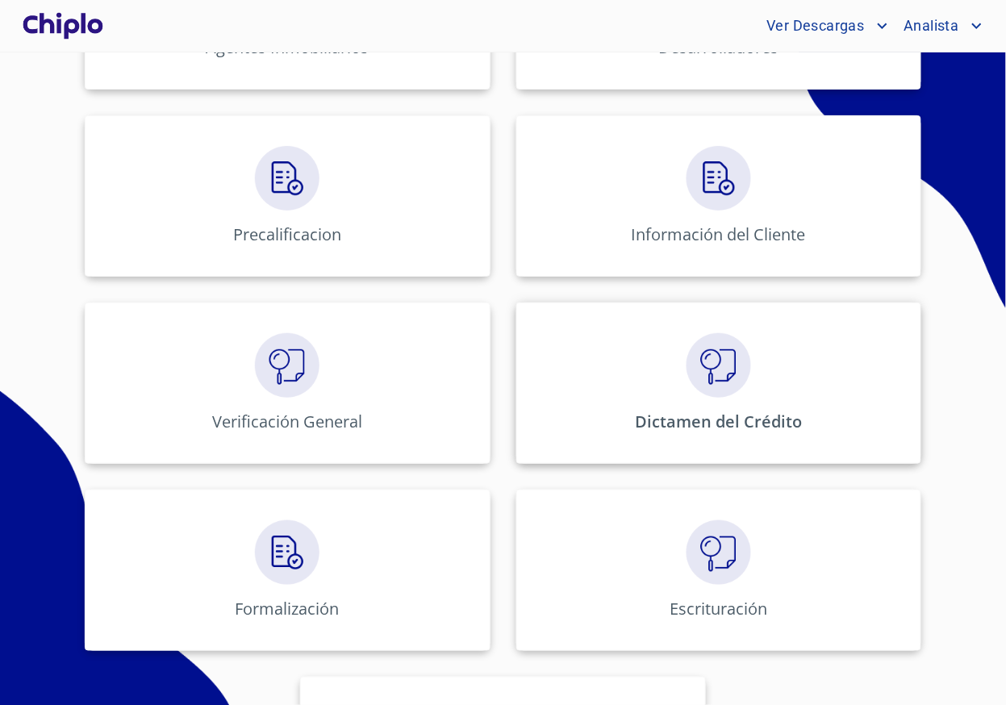
scroll to position [532, 0]
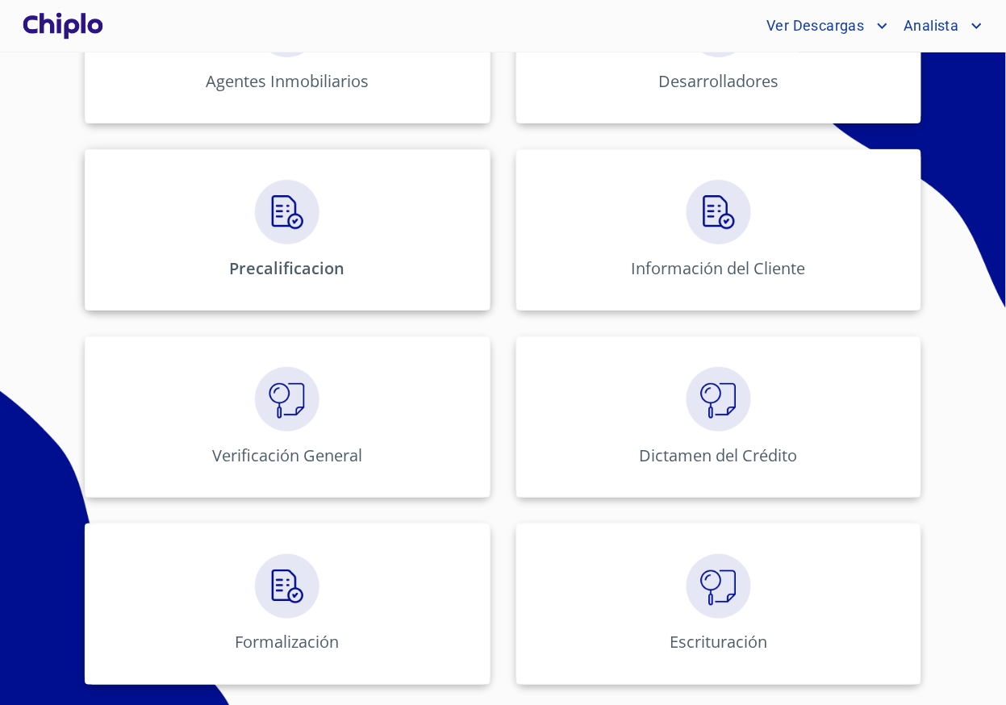
click at [364, 262] on div "Precalificacion" at bounding box center [288, 229] width 406 height 161
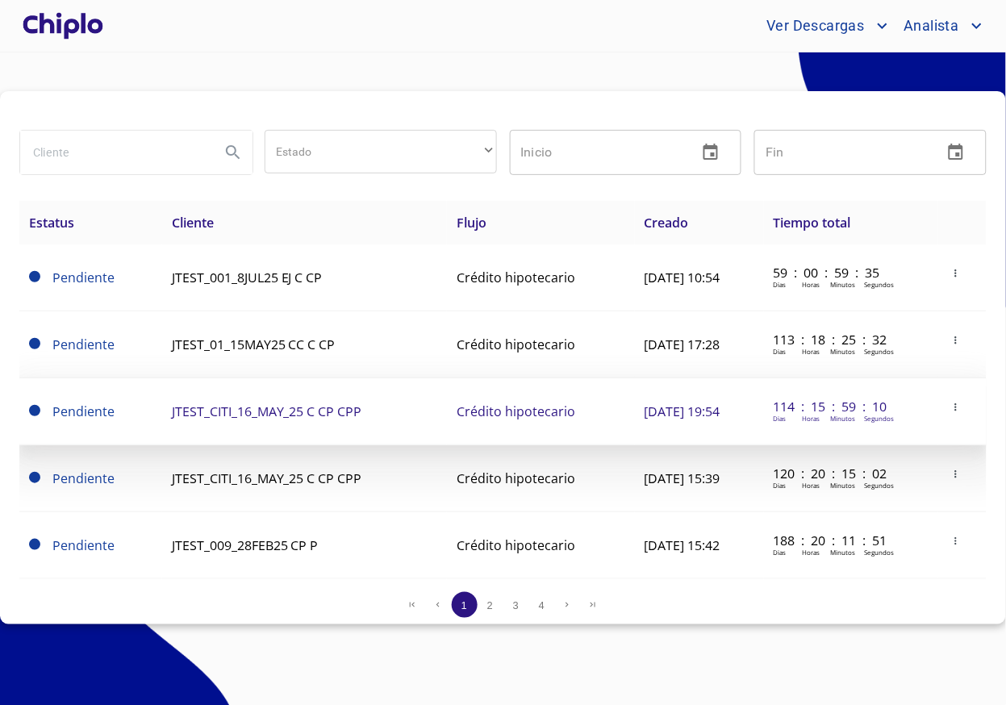
click at [316, 408] on span "JTEST_CITI_16_MAY_25 C CP CPP" at bounding box center [267, 411] width 190 height 18
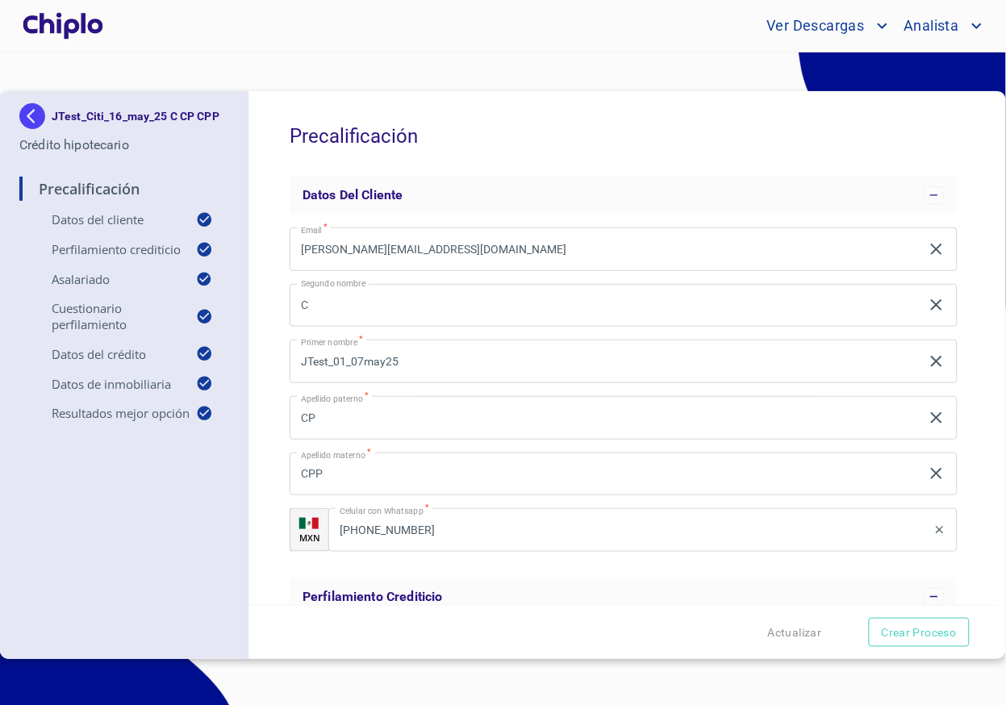
click at [257, 336] on div "Precalificación Datos del cliente Email   * julio+JTest_01_07may25@docupass.co …" at bounding box center [623, 348] width 748 height 514
click at [295, 44] on div "Ver Descargas Analista" at bounding box center [503, 26] width 1006 height 52
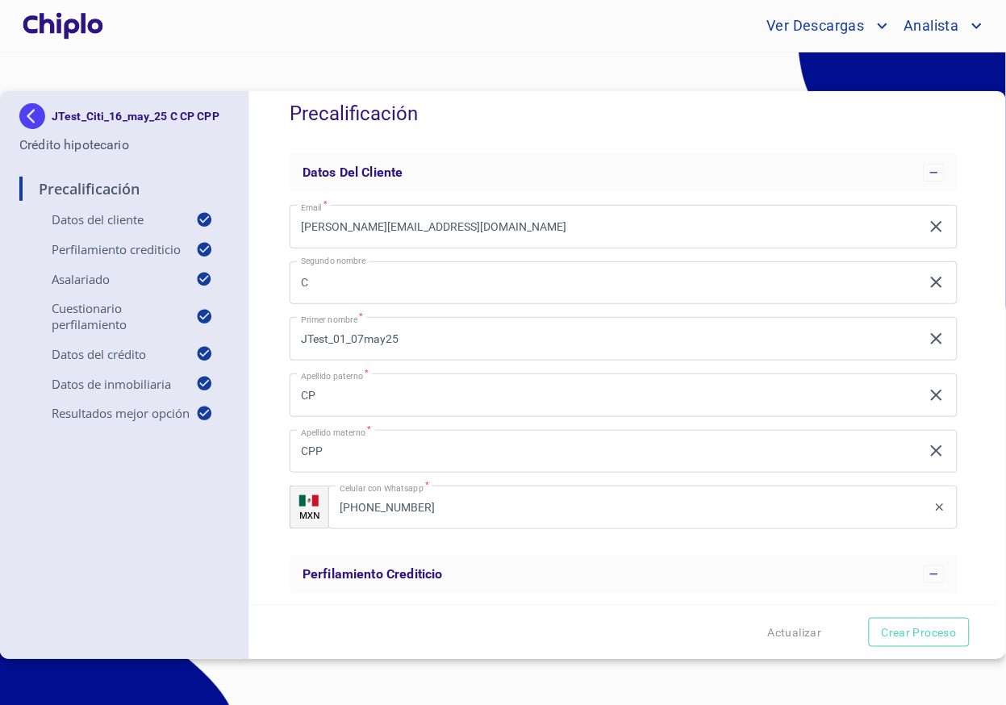
scroll to position [35, 0]
